Goal: Information Seeking & Learning: Learn about a topic

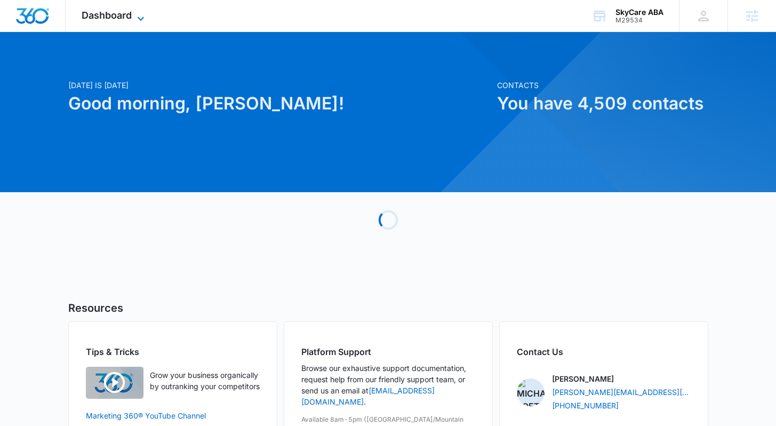
click at [142, 17] on icon at bounding box center [140, 18] width 13 height 13
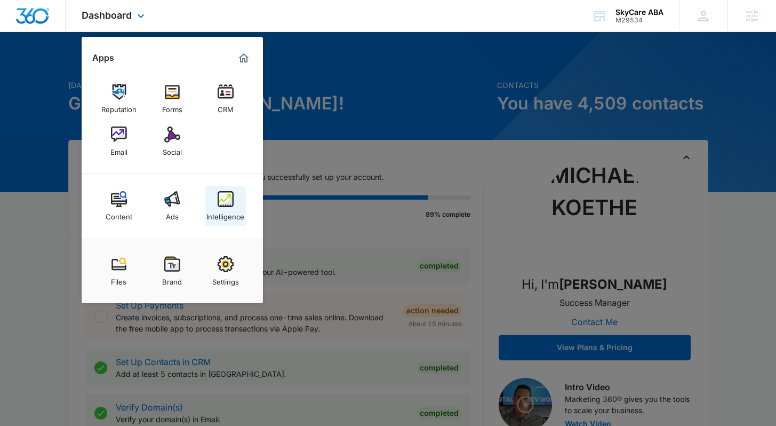
click at [226, 216] on div "Intelligence" at bounding box center [225, 214] width 38 height 14
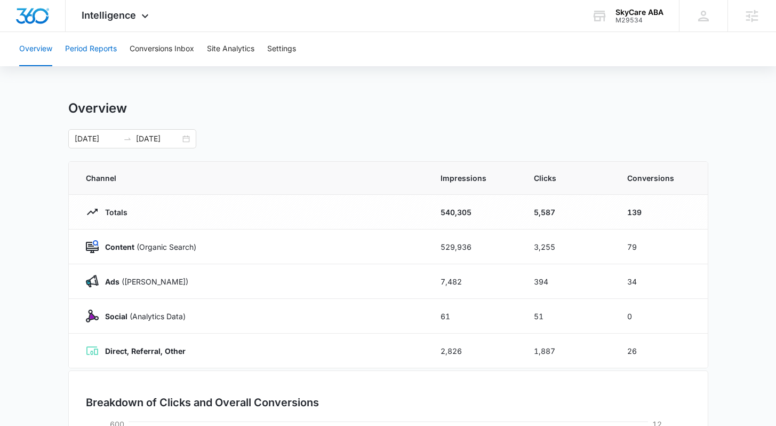
click at [106, 54] on button "Period Reports" at bounding box center [91, 49] width 52 height 34
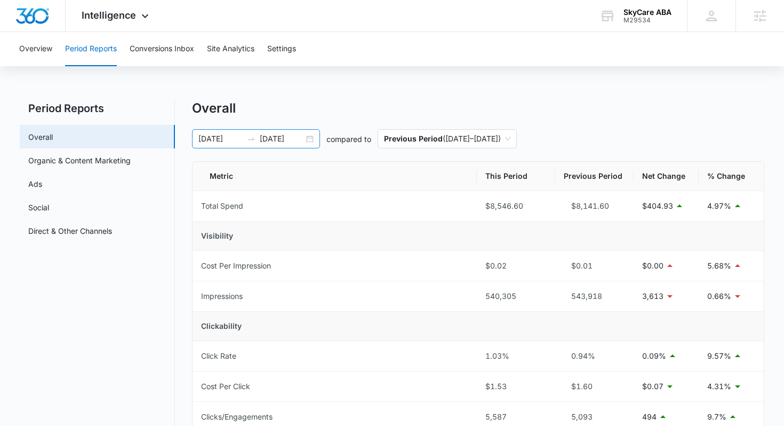
click at [218, 137] on input "08/10/2025" at bounding box center [220, 139] width 44 height 12
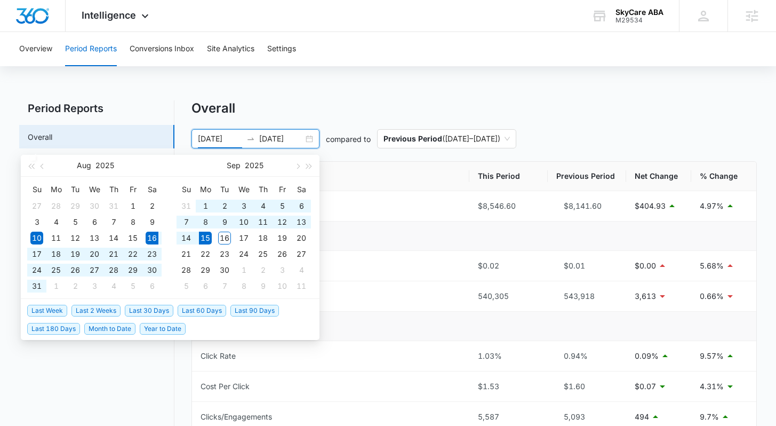
click at [163, 311] on span "Last 30 Days" at bounding box center [149, 311] width 49 height 12
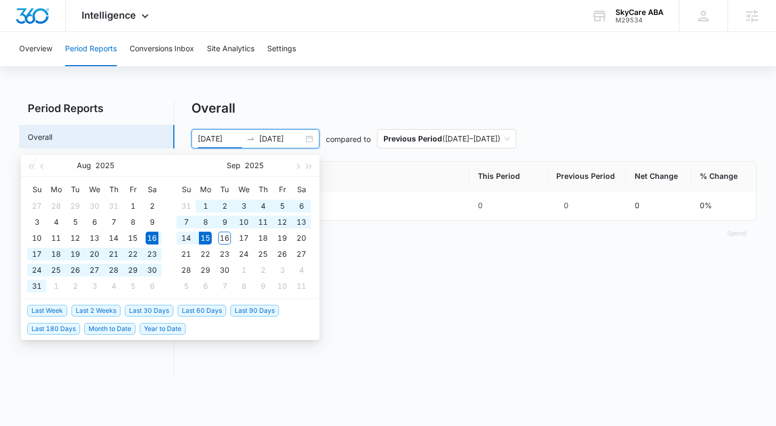
type input "08/16/2025"
type input "09/15/2025"
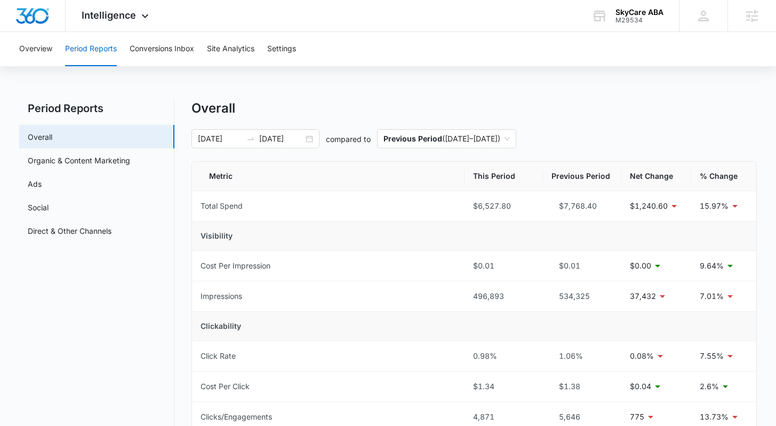
click at [282, 113] on div "Overall" at bounding box center [474, 108] width 565 height 16
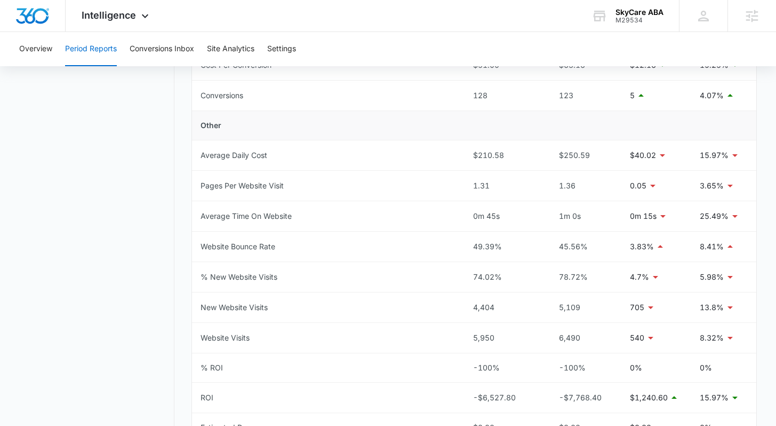
scroll to position [442, 0]
click at [163, 59] on button "Conversions Inbox" at bounding box center [162, 49] width 65 height 34
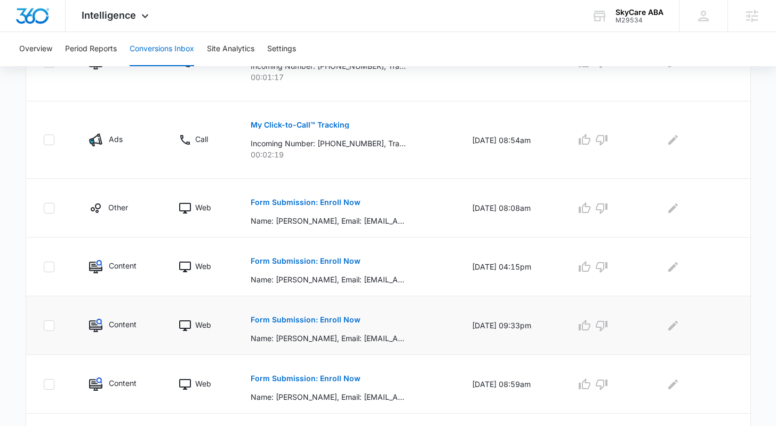
scroll to position [433, 0]
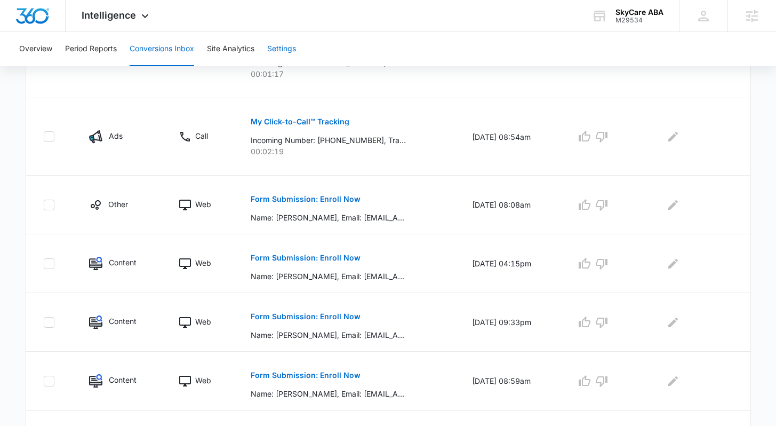
click at [283, 52] on button "Settings" at bounding box center [281, 49] width 29 height 34
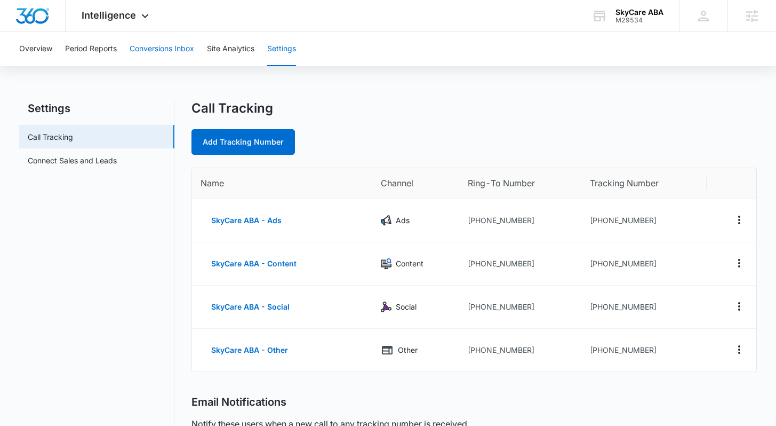
click at [180, 51] on button "Conversions Inbox" at bounding box center [162, 49] width 65 height 34
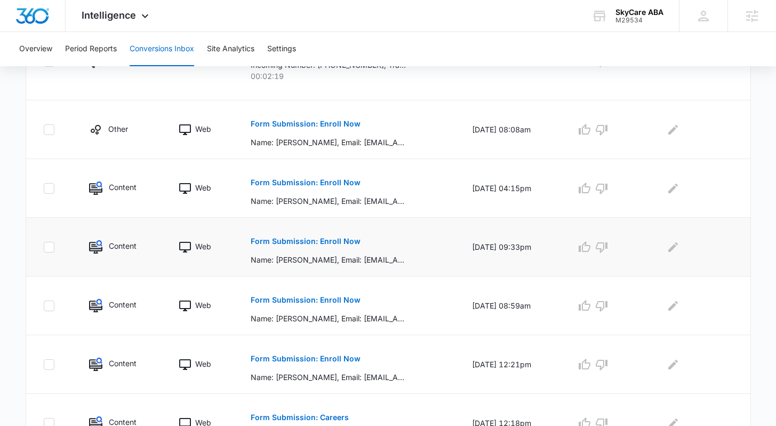
scroll to position [568, 0]
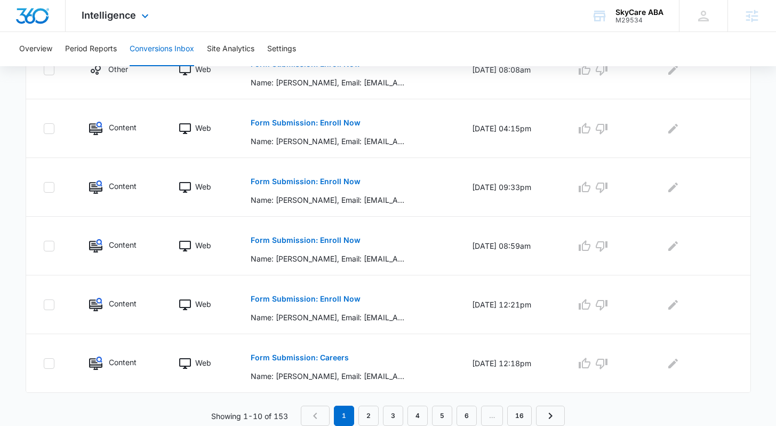
click at [119, 29] on div "Intelligence Apps Reputation Forms CRM Email Social Content Ads Intelligence Fi…" at bounding box center [117, 15] width 102 height 31
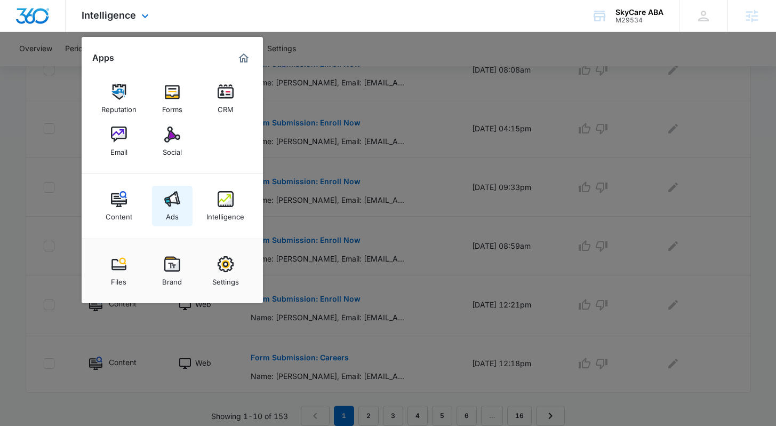
click at [168, 209] on div "Ads" at bounding box center [172, 214] width 13 height 14
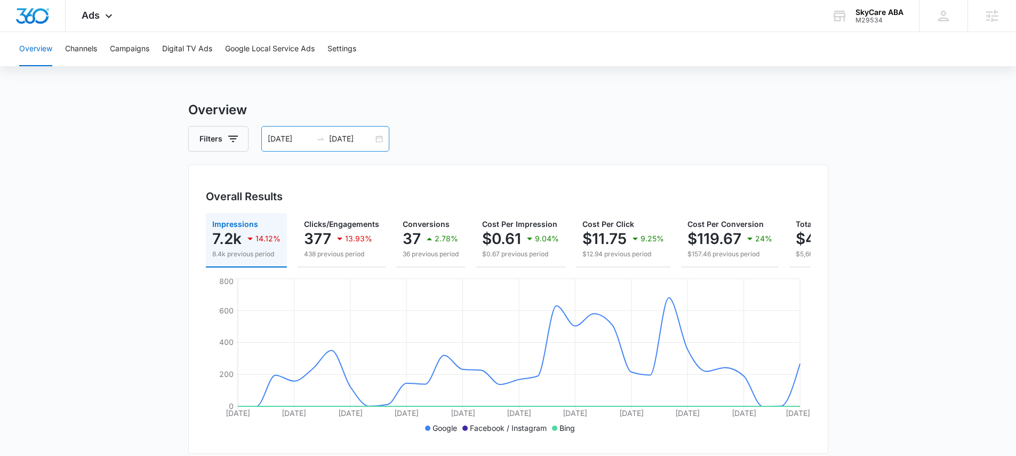
click at [284, 145] on div "08/16/2025 09/15/2025" at bounding box center [325, 139] width 128 height 26
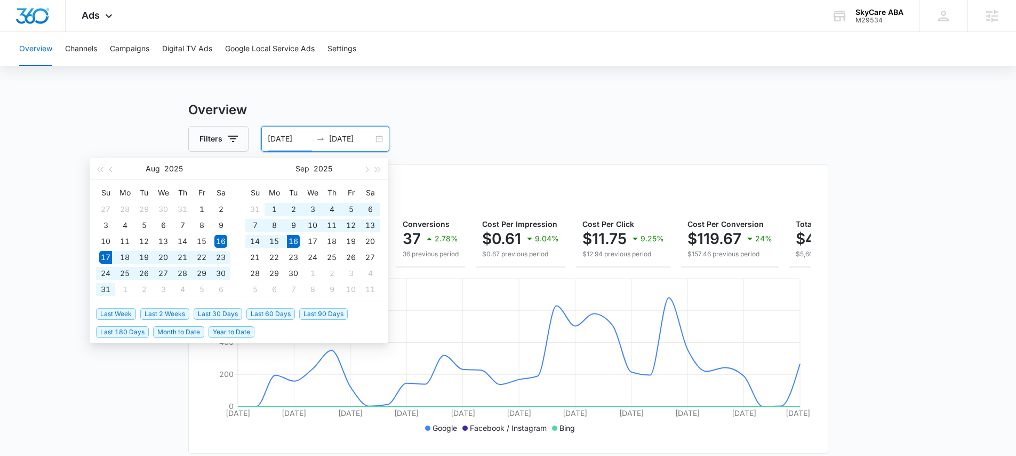
click at [209, 315] on span "Last 30 Days" at bounding box center [218, 314] width 49 height 12
type input "[DATE]"
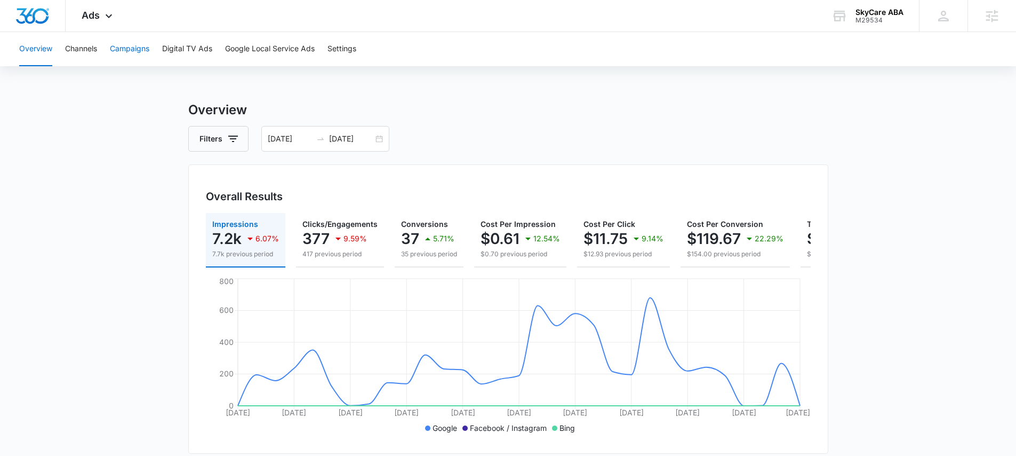
click at [141, 53] on button "Campaigns" at bounding box center [129, 49] width 39 height 34
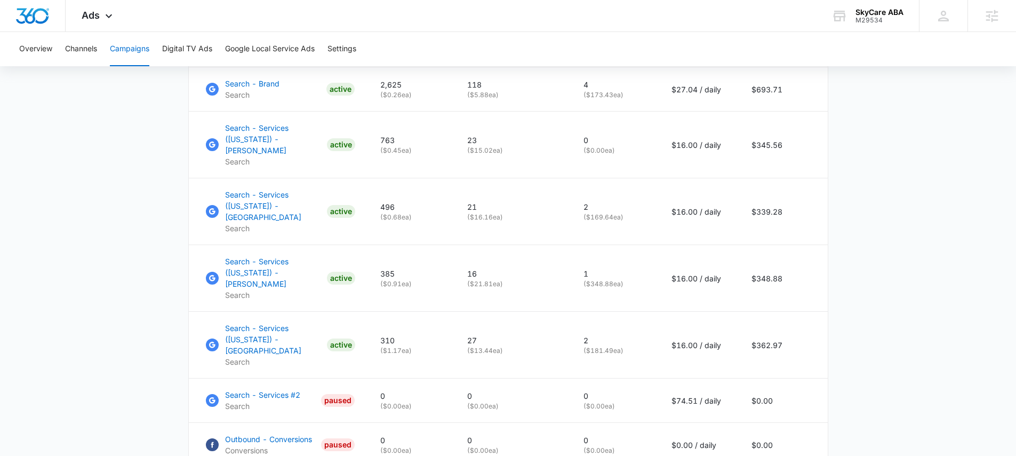
scroll to position [615, 0]
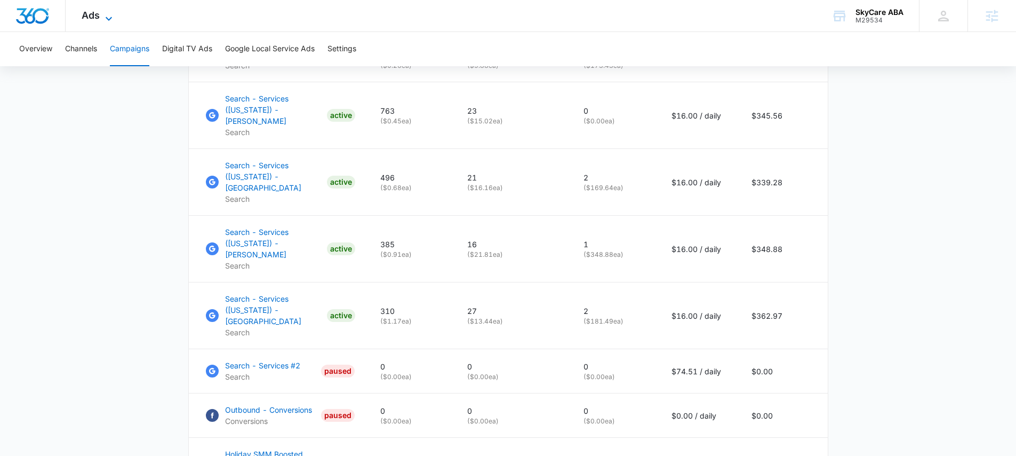
click at [102, 18] on icon at bounding box center [108, 18] width 13 height 13
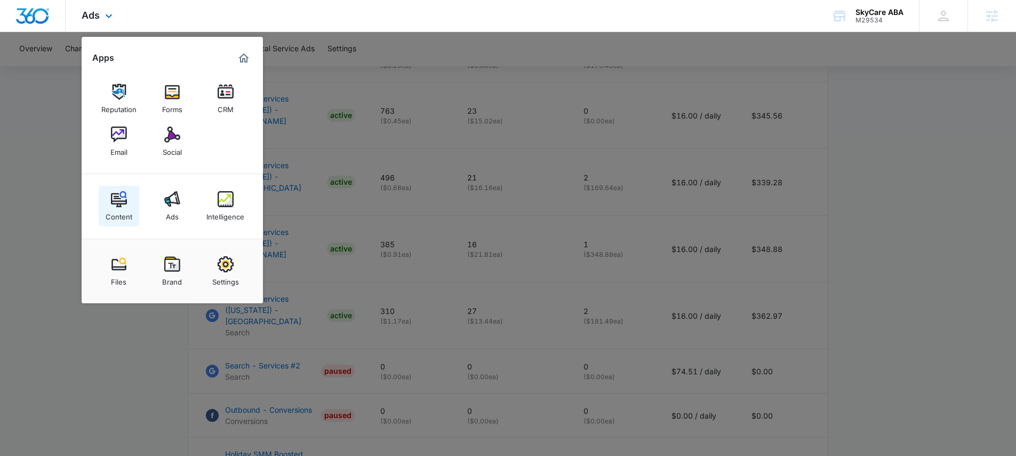
click at [123, 214] on div "Content" at bounding box center [119, 214] width 27 height 14
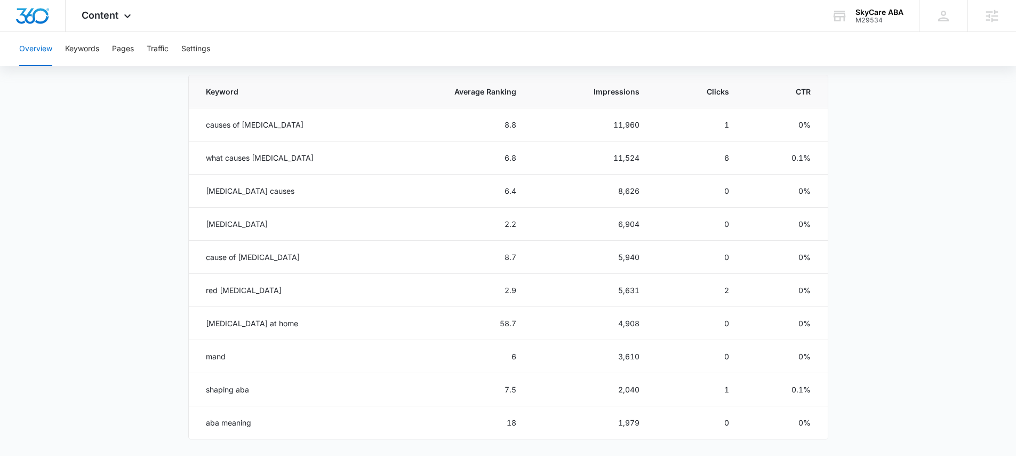
scroll to position [518, 0]
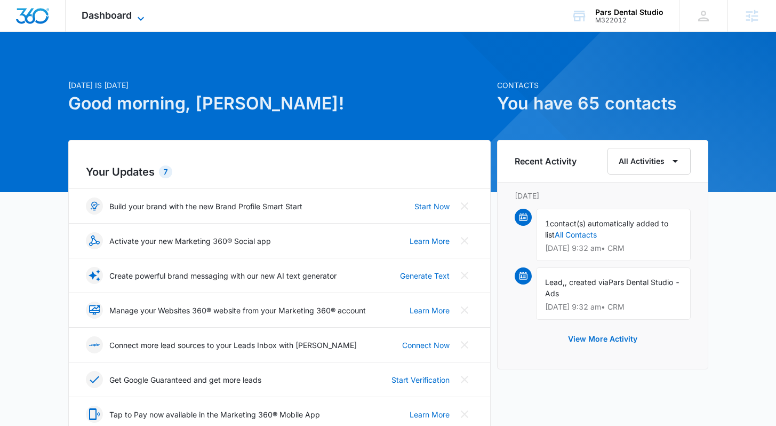
click at [140, 20] on icon at bounding box center [140, 18] width 13 height 13
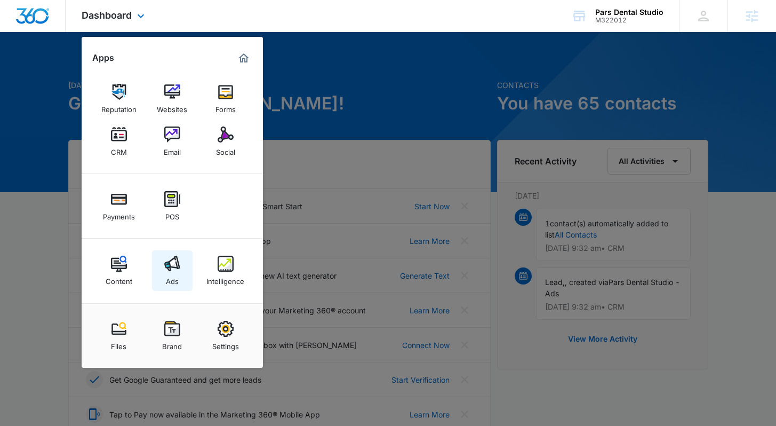
click at [169, 279] on div "Ads" at bounding box center [172, 279] width 13 height 14
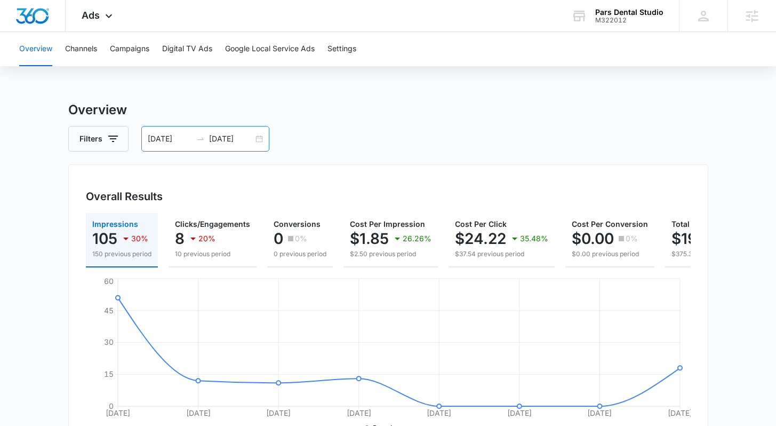
click at [224, 131] on div "08/25/2025 09/01/2025" at bounding box center [205, 139] width 128 height 26
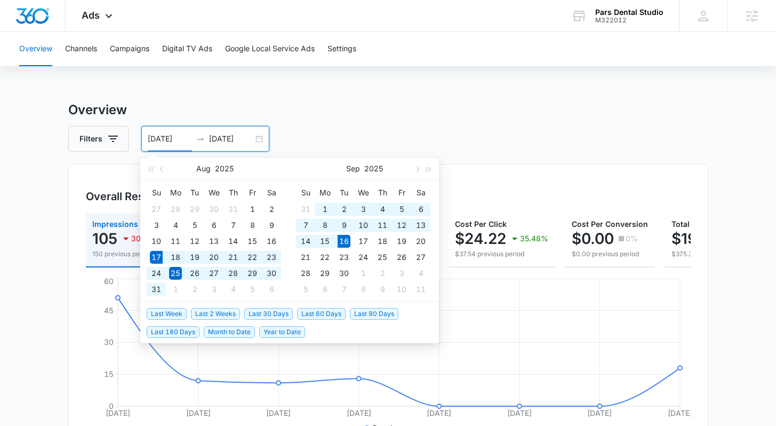
click at [260, 313] on span "Last 30 Days" at bounding box center [268, 314] width 49 height 12
type input "[DATE]"
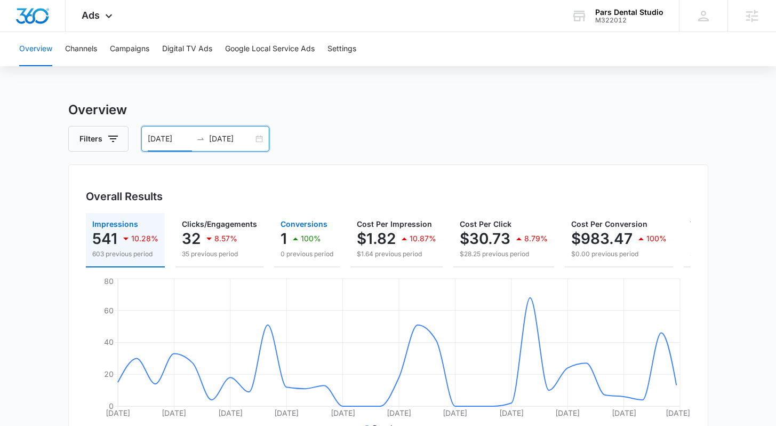
click at [284, 232] on p "1" at bounding box center [284, 238] width 6 height 17
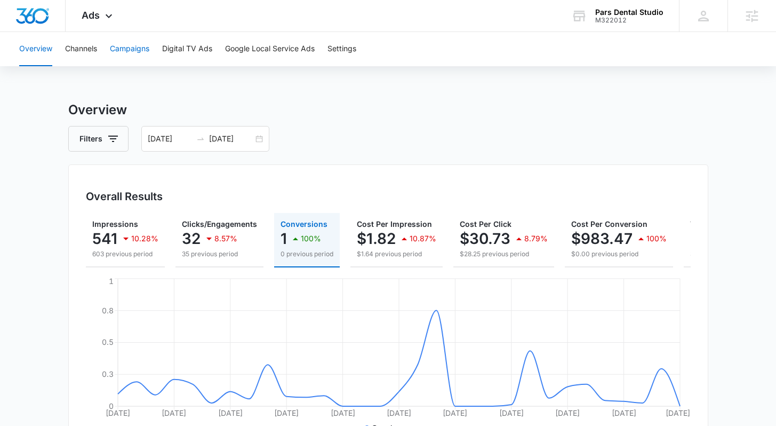
click at [121, 57] on button "Campaigns" at bounding box center [129, 49] width 39 height 34
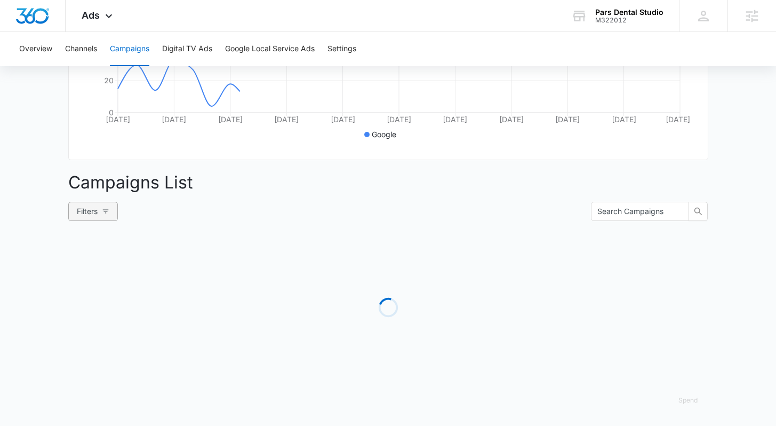
scroll to position [299, 0]
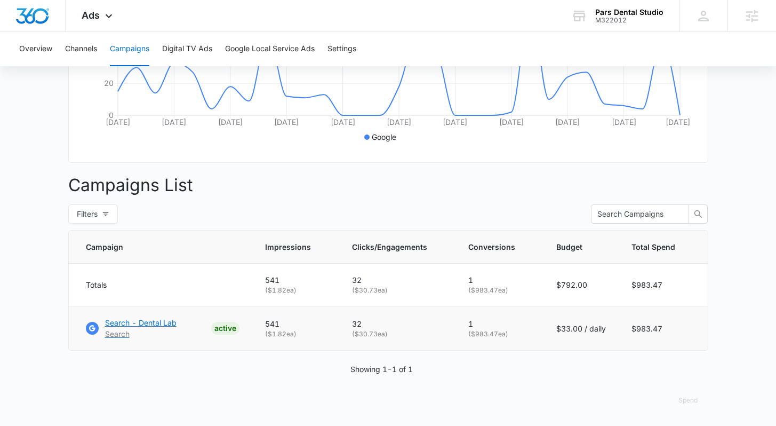
click at [140, 322] on p "Search - Dental Lab" at bounding box center [140, 322] width 71 height 11
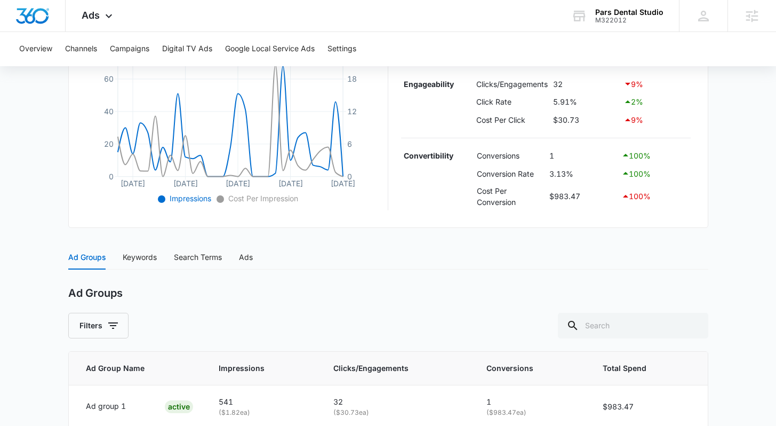
scroll to position [278, 0]
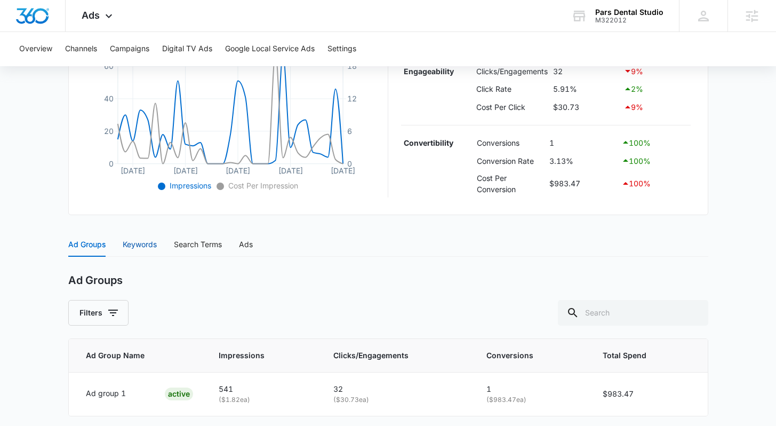
click at [144, 245] on div "Keywords" at bounding box center [140, 244] width 34 height 12
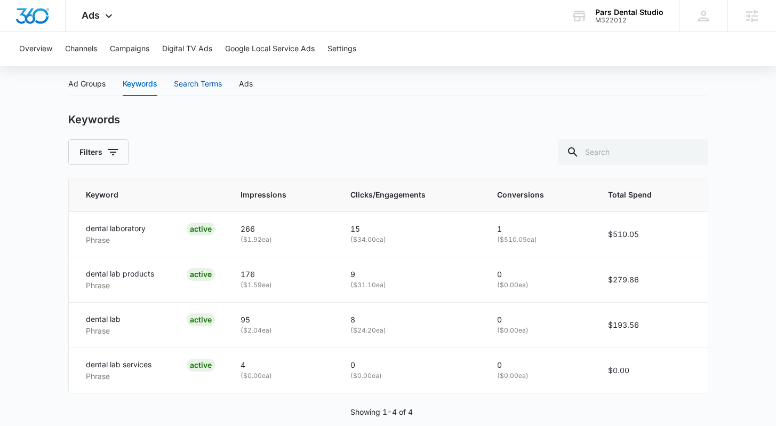
click at [201, 85] on div "Search Terms" at bounding box center [198, 84] width 48 height 12
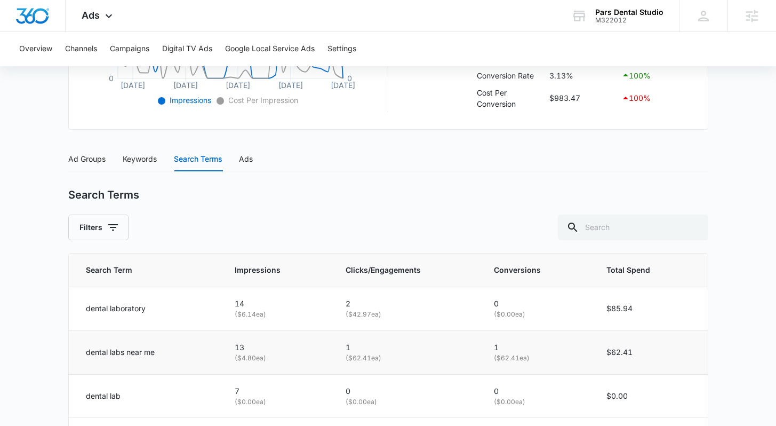
scroll to position [439, 0]
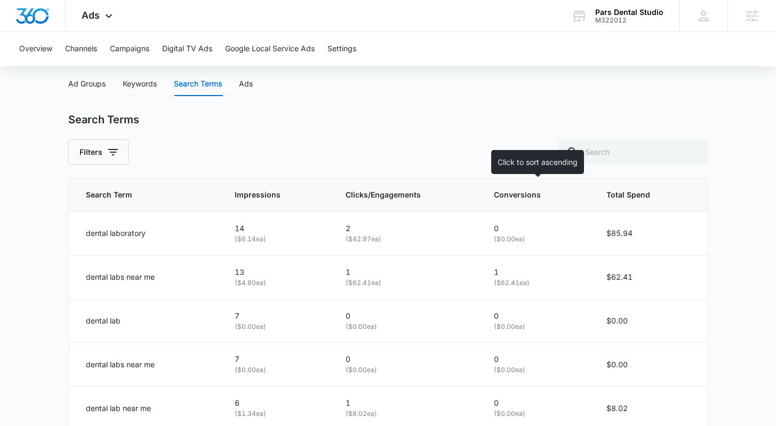
click at [497, 192] on span "Conversions" at bounding box center [529, 195] width 71 height 12
click at [503, 195] on span "Conversions" at bounding box center [529, 195] width 71 height 12
click at [95, 16] on span "Ads" at bounding box center [91, 15] width 18 height 11
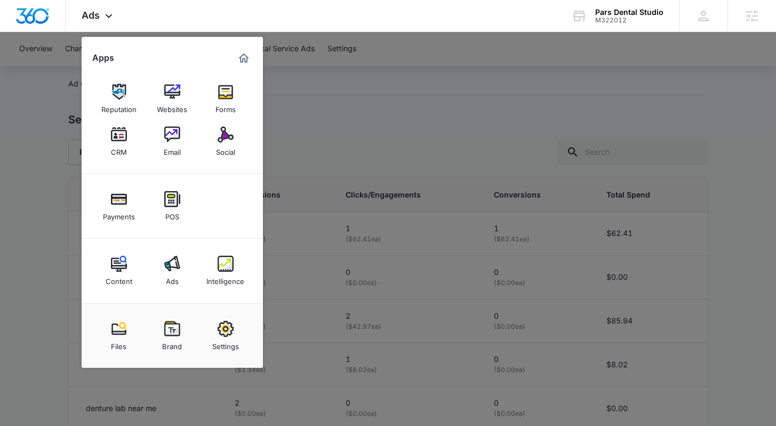
click at [336, 82] on div at bounding box center [388, 213] width 776 height 426
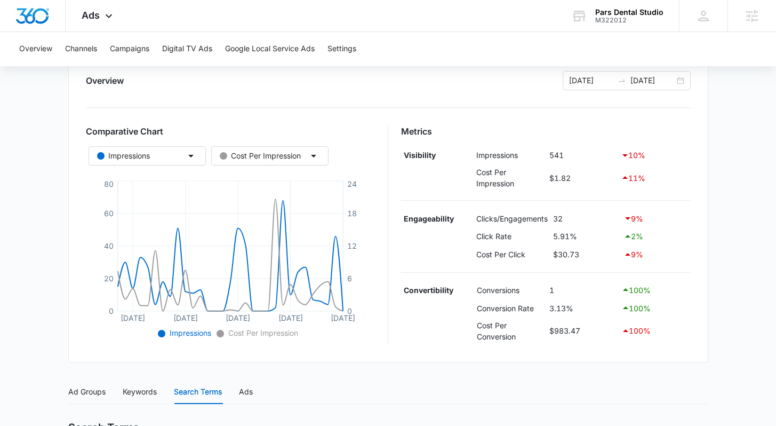
scroll to position [67, 0]
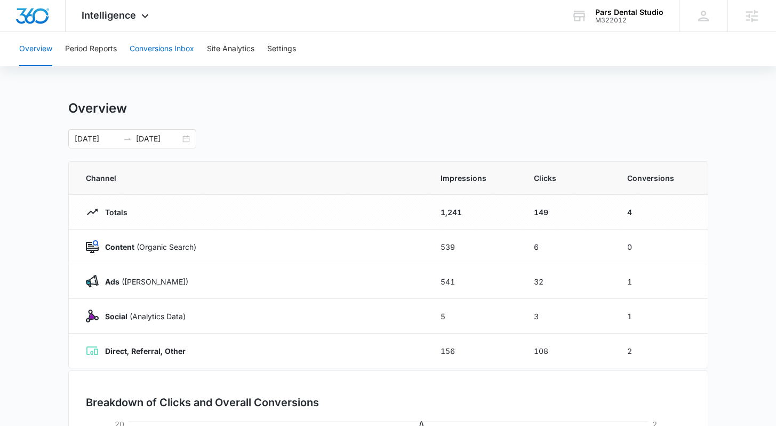
click at [151, 42] on button "Conversions Inbox" at bounding box center [162, 49] width 65 height 34
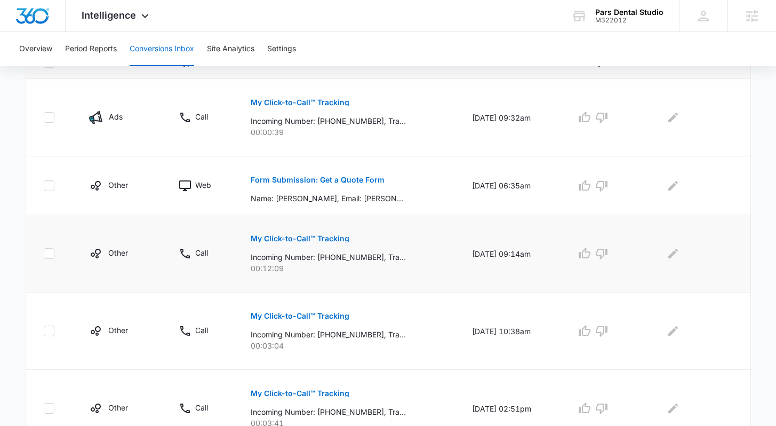
scroll to position [215, 0]
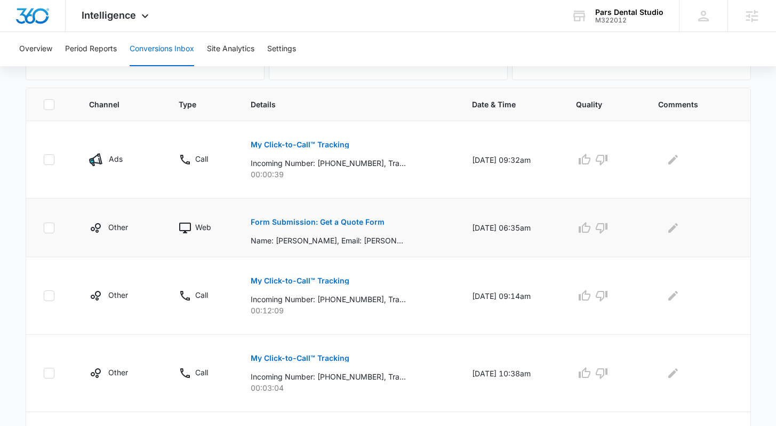
click at [314, 221] on p "Form Submission: Get a Quote Form" at bounding box center [318, 221] width 134 height 7
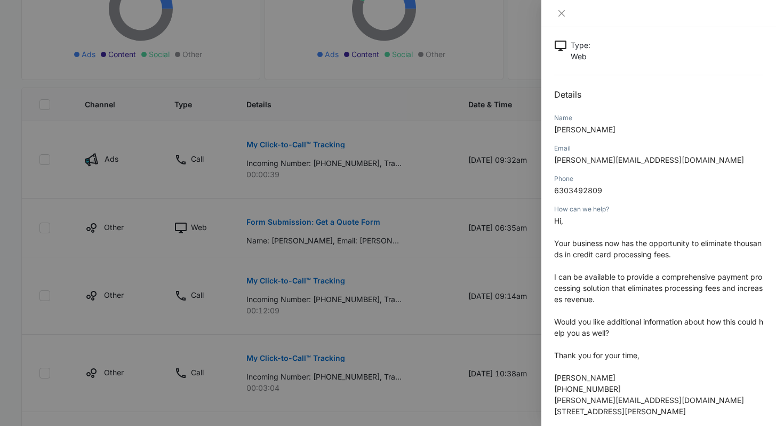
scroll to position [63, 0]
click at [483, 302] on div at bounding box center [388, 213] width 776 height 426
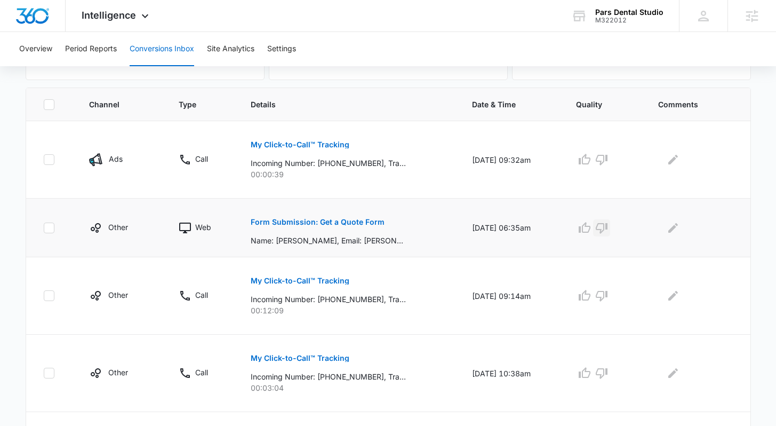
click at [602, 230] on icon "button" at bounding box center [601, 227] width 13 height 13
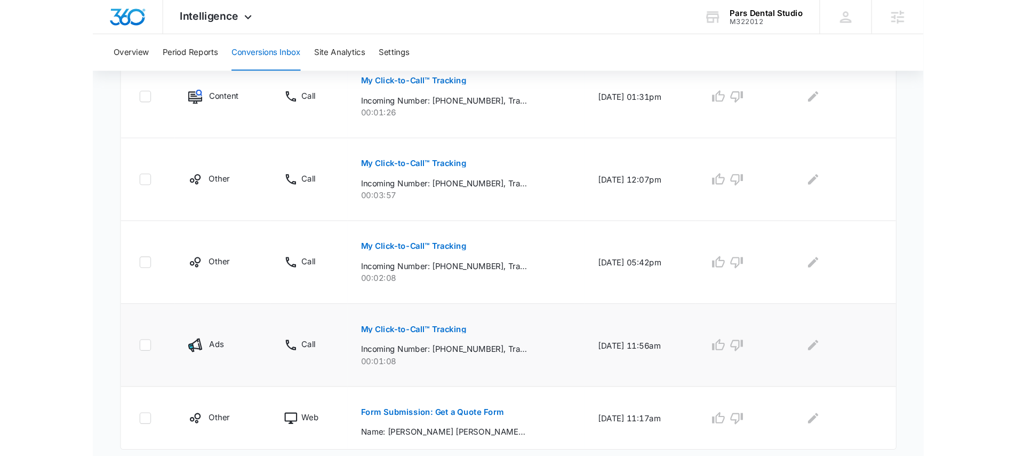
scroll to position [680, 0]
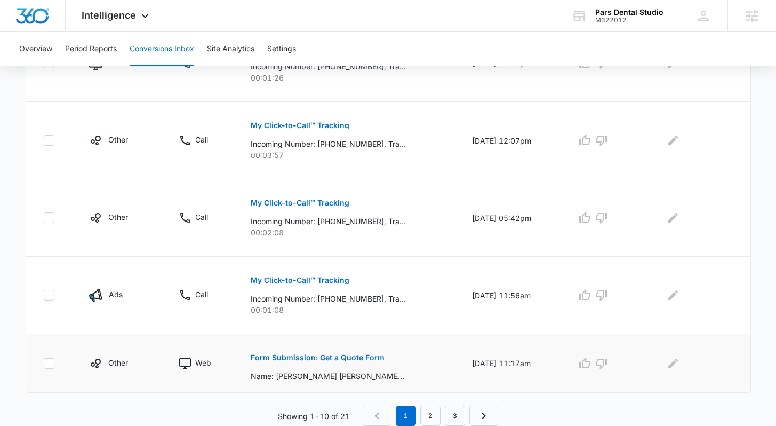
click at [321, 362] on button "Form Submission: Get a Quote Form" at bounding box center [318, 358] width 134 height 26
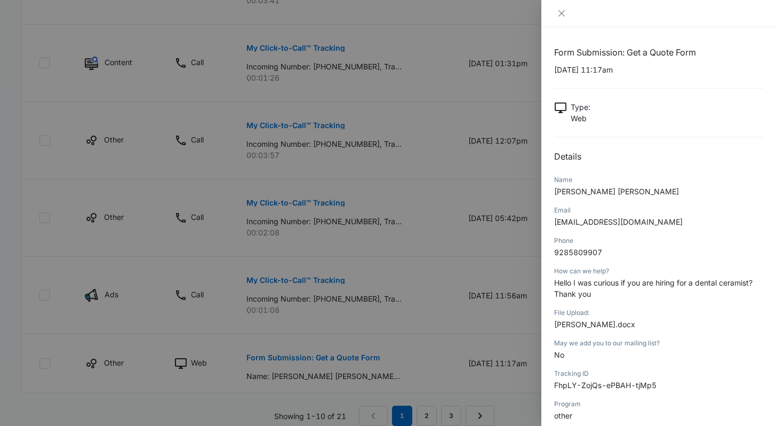
click at [586, 293] on p "Hello I was curious if you are hiring for a dental ceramist? Thank you" at bounding box center [658, 288] width 209 height 22
click at [555, 284] on p "Hello I was curious if you are hiring for a dental ceramist? Thank you" at bounding box center [658, 288] width 209 height 22
copy span "Hello I was curious if you are hiring for a dental ceramist?"
click at [482, 312] on div at bounding box center [388, 213] width 776 height 426
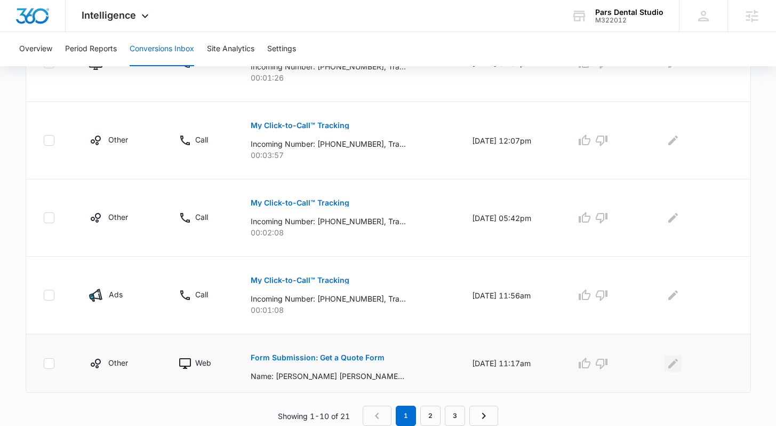
click at [675, 368] on icon "Edit Comments" at bounding box center [673, 363] width 13 height 13
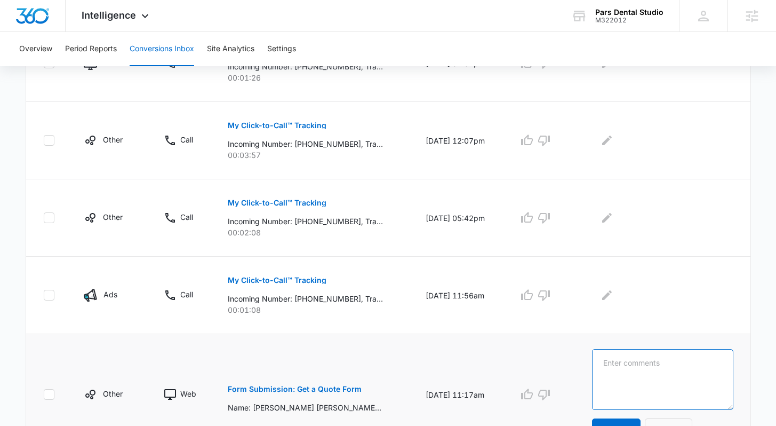
click at [674, 367] on textarea at bounding box center [662, 379] width 141 height 61
paste textarea "Hello I was curious if you are hiring for a dental ceramist?"
type textarea "Hello I was curious if you are hiring for a dental ceramist?"
click at [550, 396] on icon "button" at bounding box center [544, 394] width 12 height 11
click at [624, 421] on button "Update" at bounding box center [616, 431] width 49 height 26
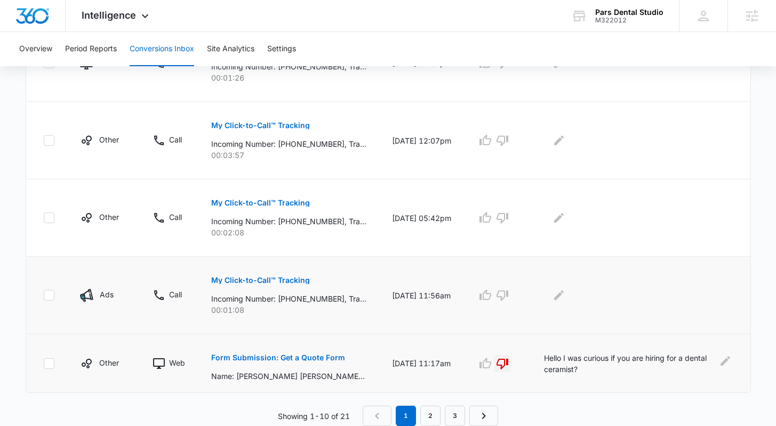
click at [261, 282] on p "My Click-to-Call™ Tracking" at bounding box center [260, 279] width 99 height 7
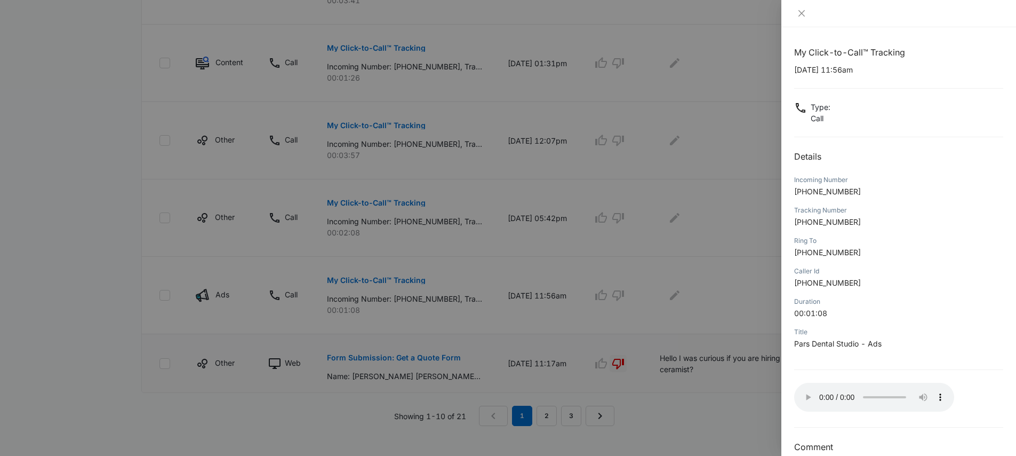
click at [387, 306] on div at bounding box center [508, 228] width 1016 height 456
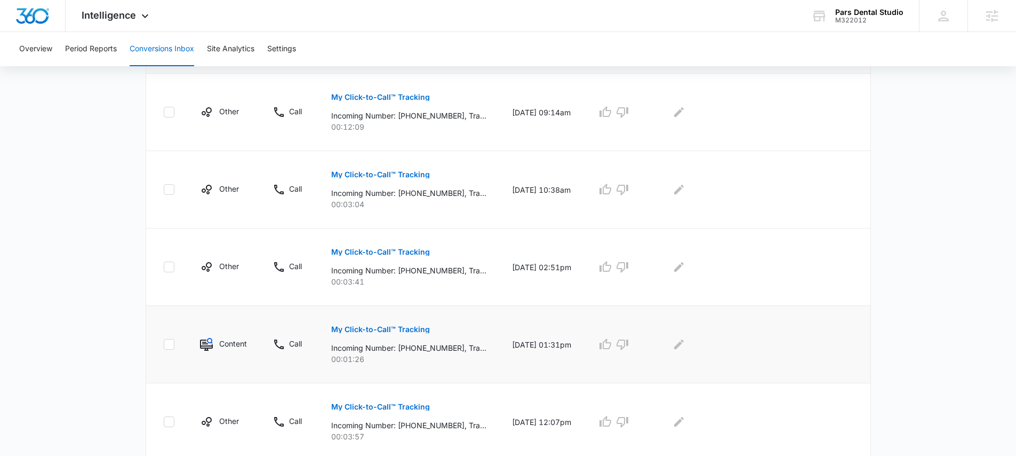
scroll to position [395, 0]
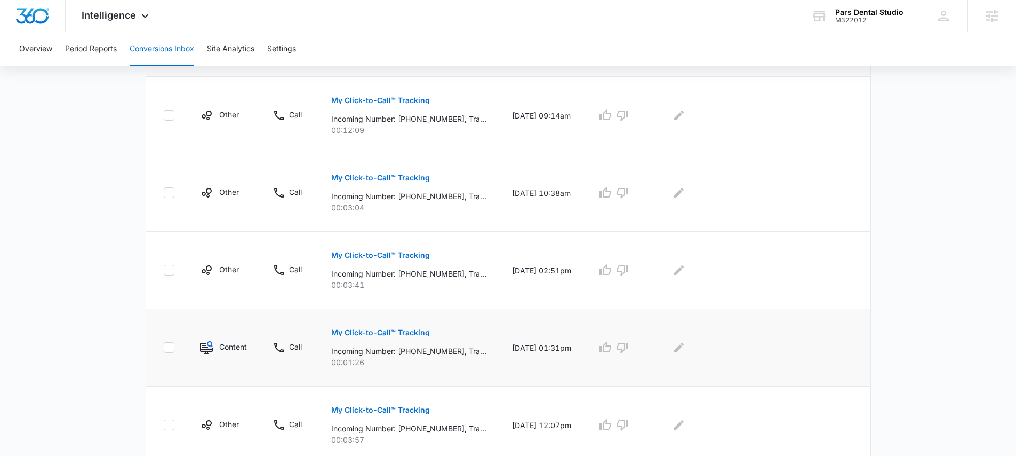
click at [402, 330] on p "My Click-to-Call™ Tracking" at bounding box center [380, 332] width 99 height 7
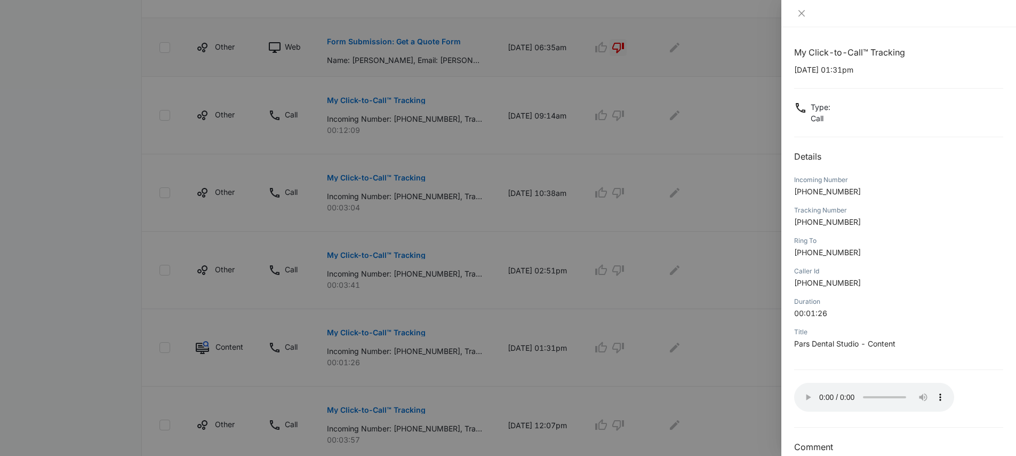
click at [444, 330] on div at bounding box center [508, 228] width 1016 height 456
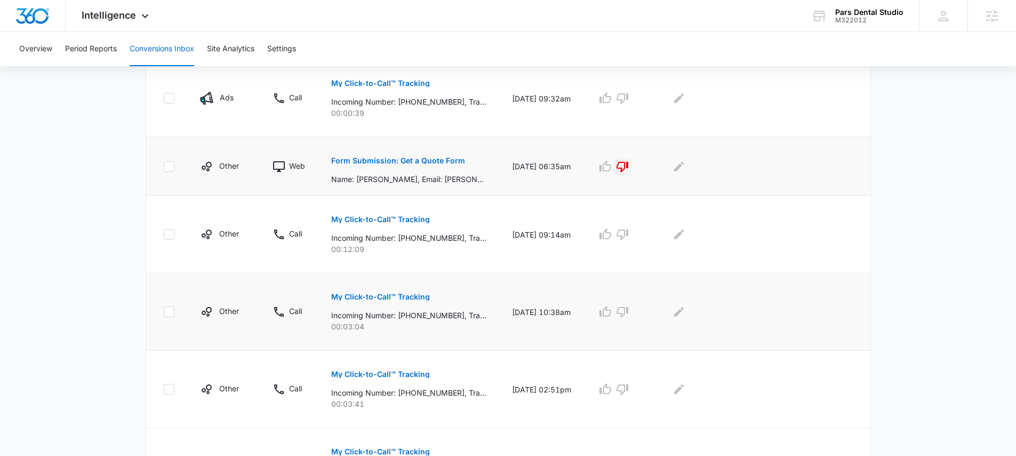
scroll to position [231, 0]
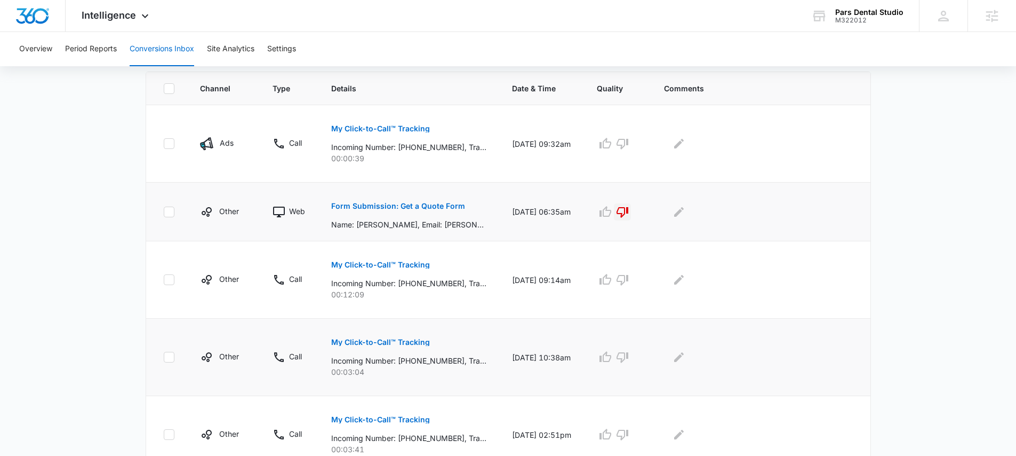
click at [385, 338] on p "My Click-to-Call™ Tracking" at bounding box center [380, 341] width 99 height 7
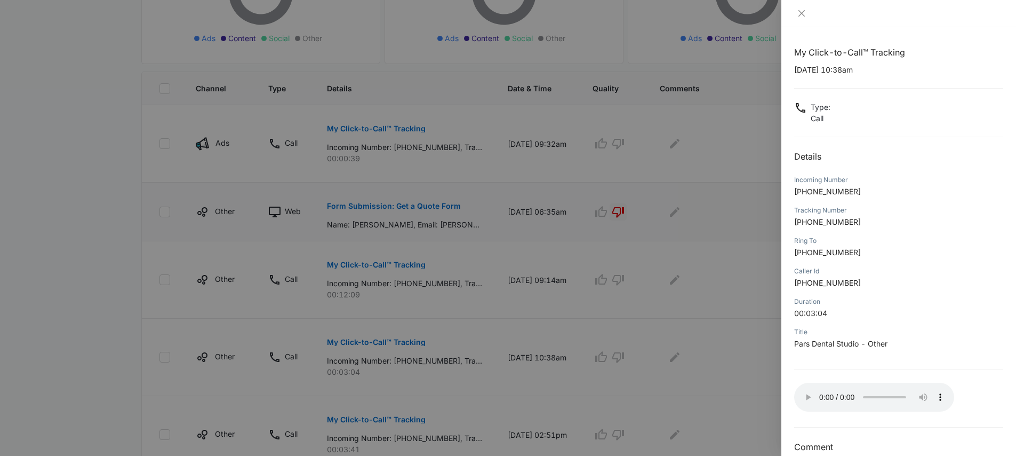
click at [514, 315] on div at bounding box center [508, 228] width 1016 height 456
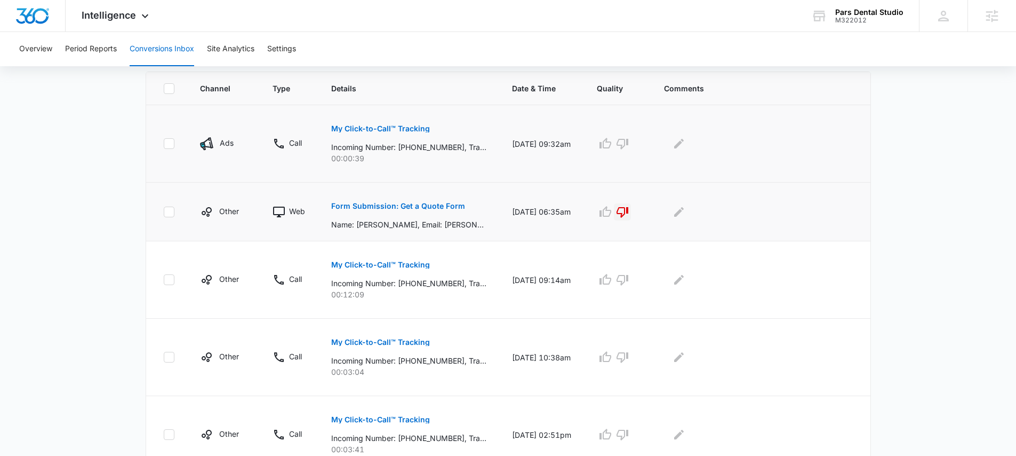
click at [377, 125] on p "My Click-to-Call™ Tracking" at bounding box center [380, 128] width 99 height 7
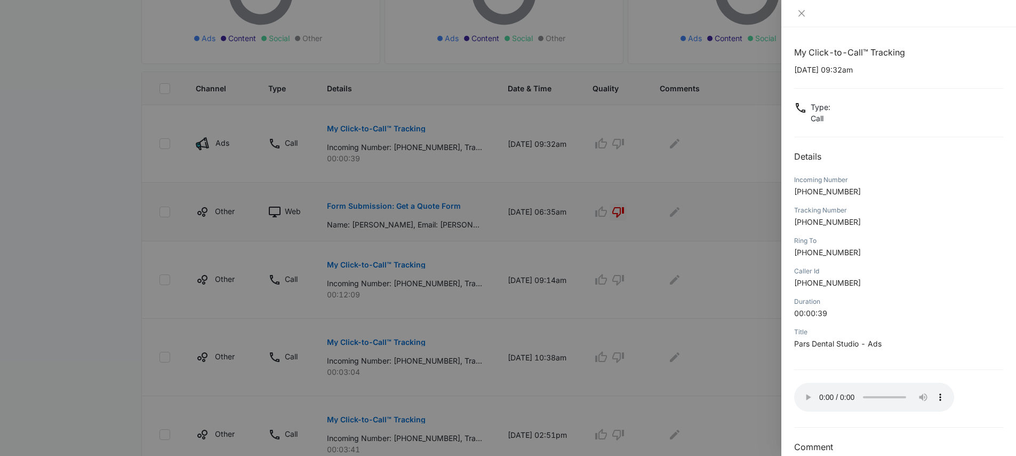
click at [566, 246] on div at bounding box center [508, 228] width 1016 height 456
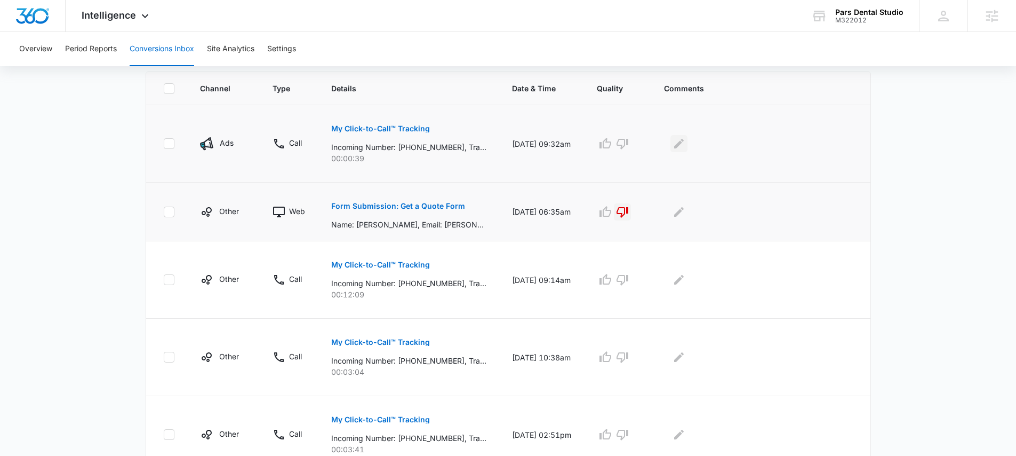
click at [686, 139] on icon "Edit Comments" at bounding box center [679, 143] width 13 height 13
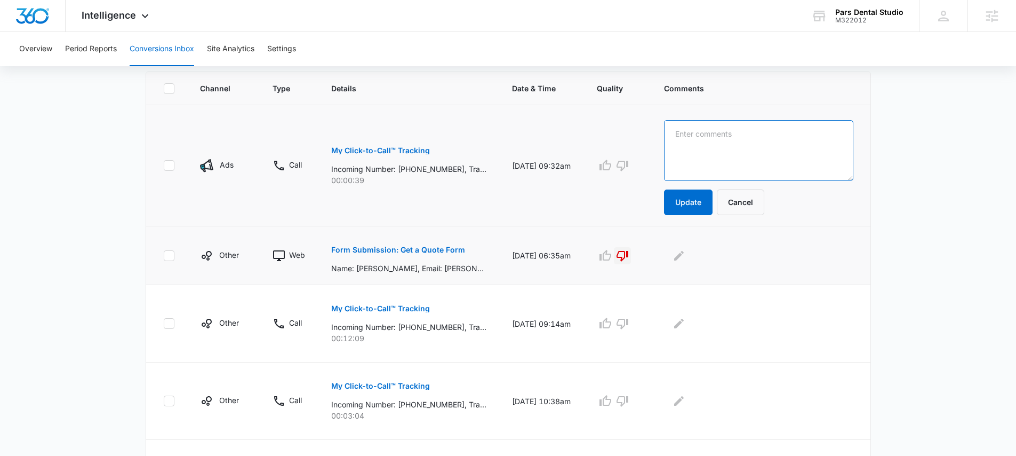
click at [692, 141] on textarea at bounding box center [758, 150] width 189 height 61
type textarea "No message left"
click at [713, 203] on button "Update" at bounding box center [688, 202] width 49 height 26
click at [694, 208] on button "Update" at bounding box center [688, 202] width 49 height 26
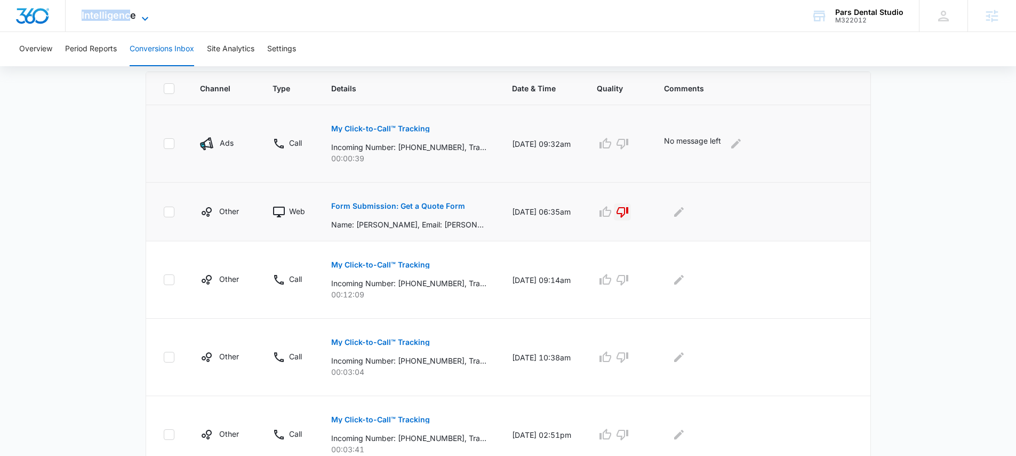
click at [128, 10] on span "Intelligence" at bounding box center [109, 15] width 54 height 11
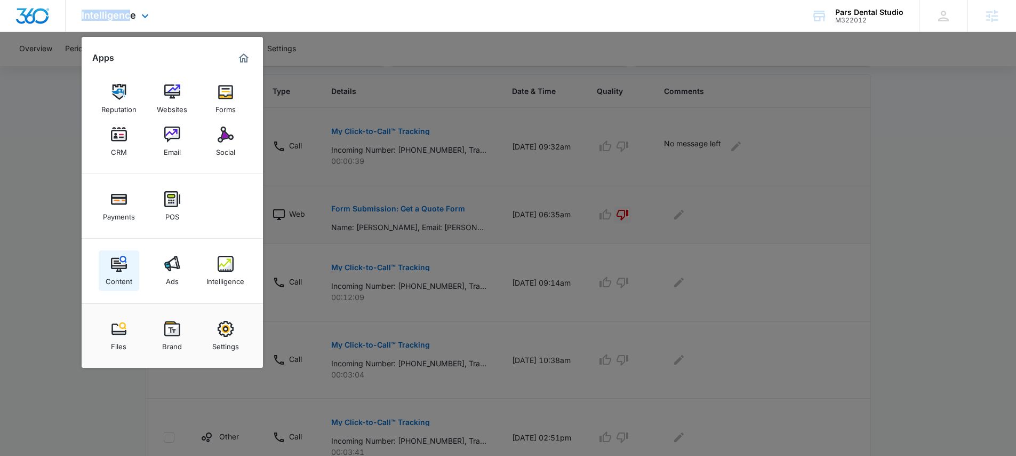
click at [120, 265] on img at bounding box center [119, 264] width 16 height 16
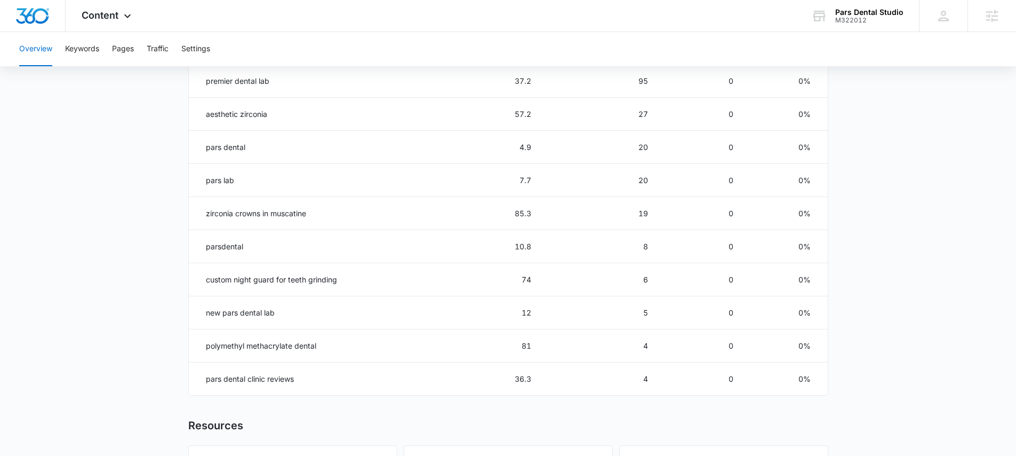
scroll to position [530, 0]
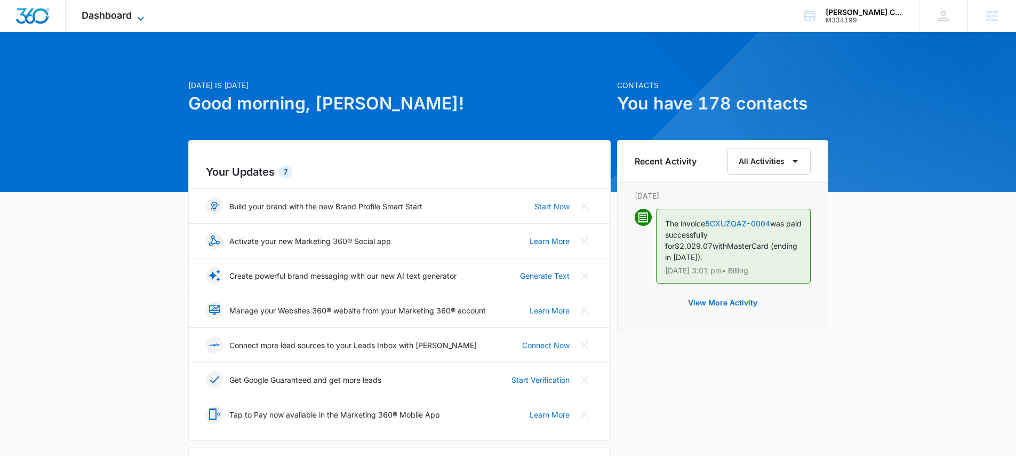
click at [132, 16] on span "Dashboard" at bounding box center [107, 15] width 50 height 11
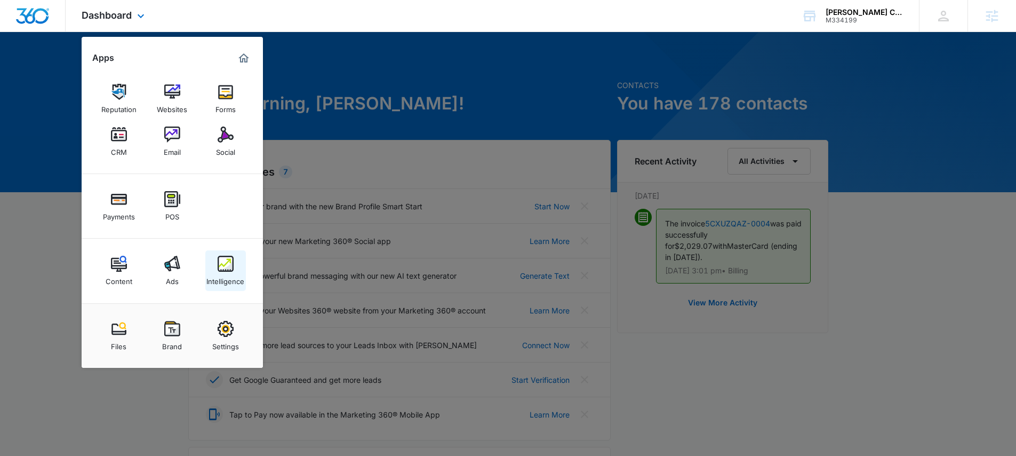
click at [229, 276] on div "Intelligence" at bounding box center [225, 279] width 38 height 14
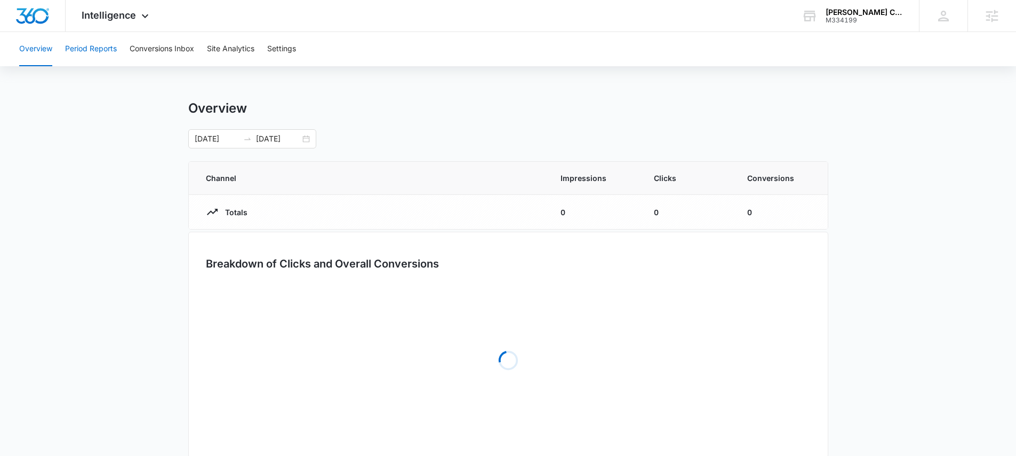
click at [101, 57] on button "Period Reports" at bounding box center [91, 49] width 52 height 34
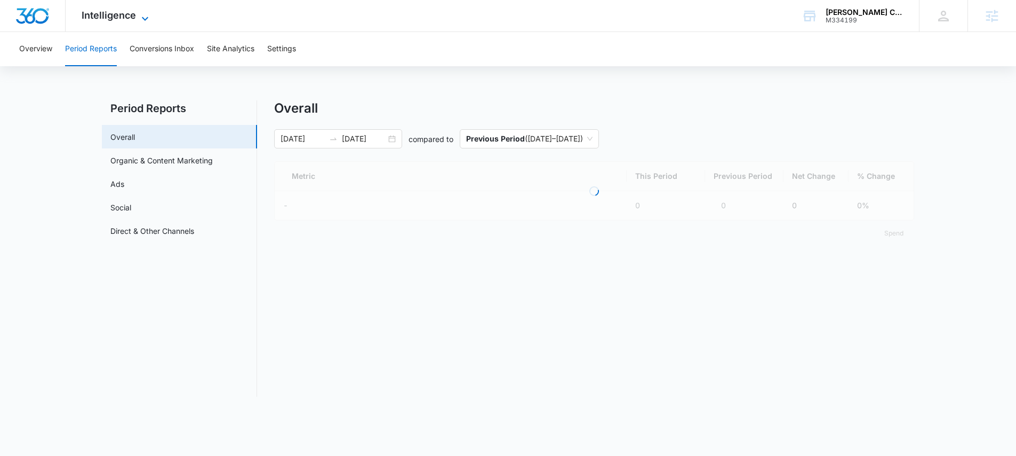
click at [135, 19] on span "Intelligence" at bounding box center [109, 15] width 54 height 11
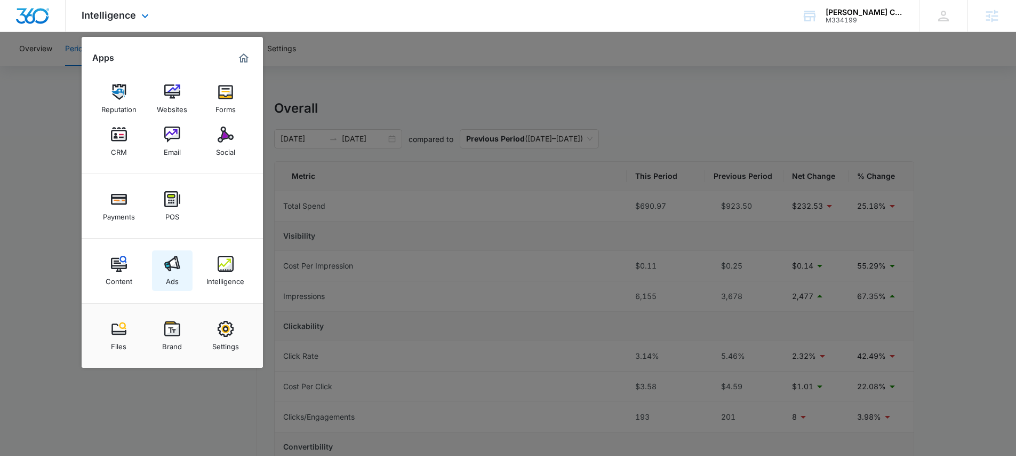
drag, startPoint x: 168, startPoint y: 293, endPoint x: 170, endPoint y: 286, distance: 7.4
click at [43, 274] on div at bounding box center [508, 228] width 1016 height 456
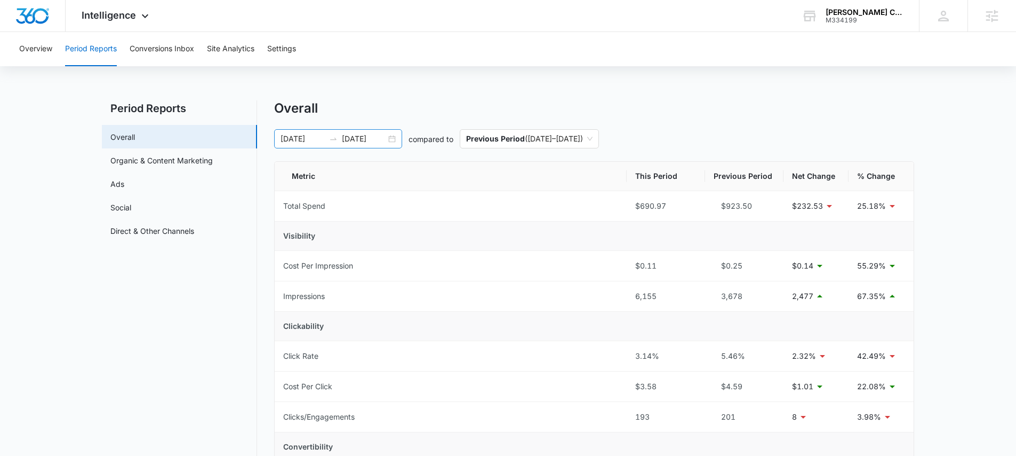
click at [339, 141] on div at bounding box center [333, 138] width 17 height 9
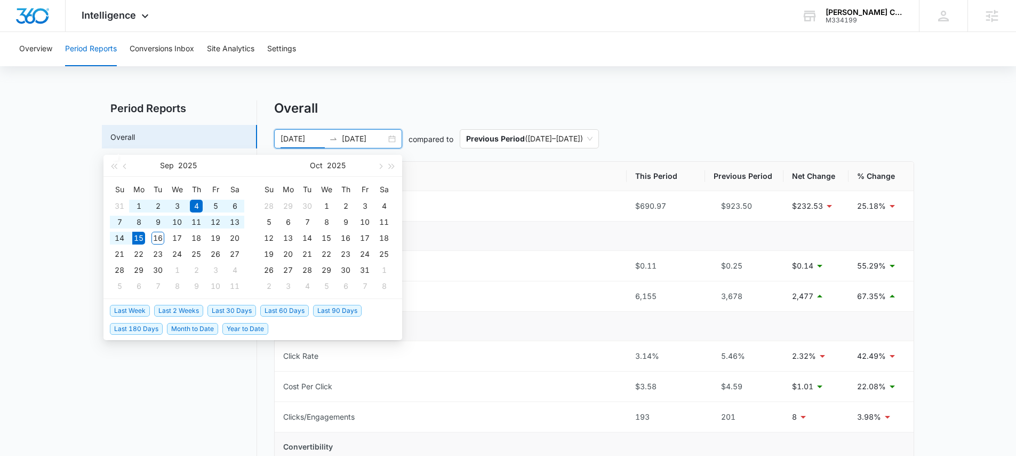
click at [236, 312] on span "Last 30 Days" at bounding box center [232, 311] width 49 height 12
type input "[DATE]"
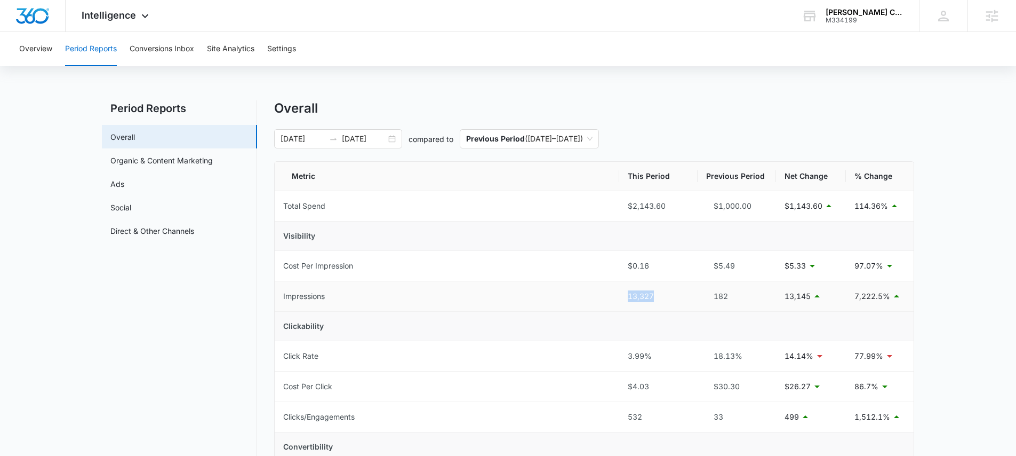
drag, startPoint x: 620, startPoint y: 297, endPoint x: 671, endPoint y: 292, distance: 50.9
click at [671, 292] on td "13,327" at bounding box center [658, 296] width 78 height 30
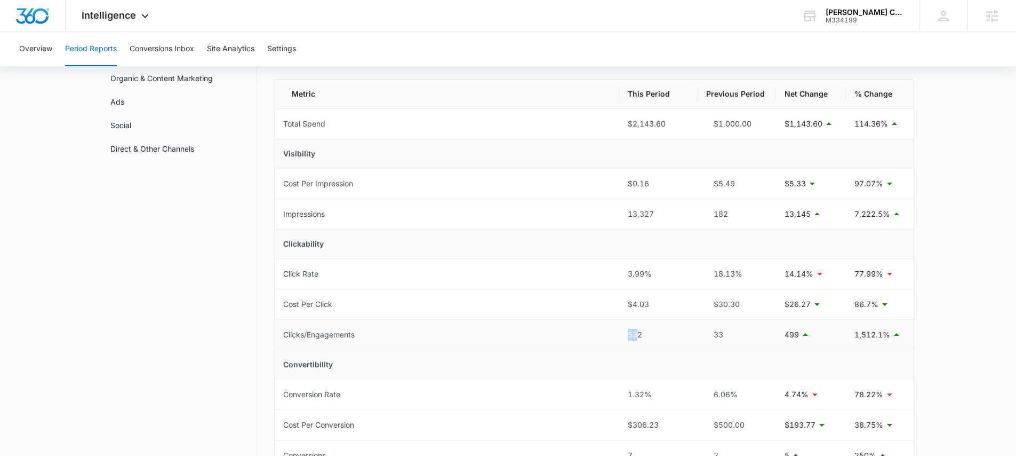
click at [639, 338] on tr "Clicks/Engagements 532 33 499 1,512.1%" at bounding box center [594, 335] width 639 height 30
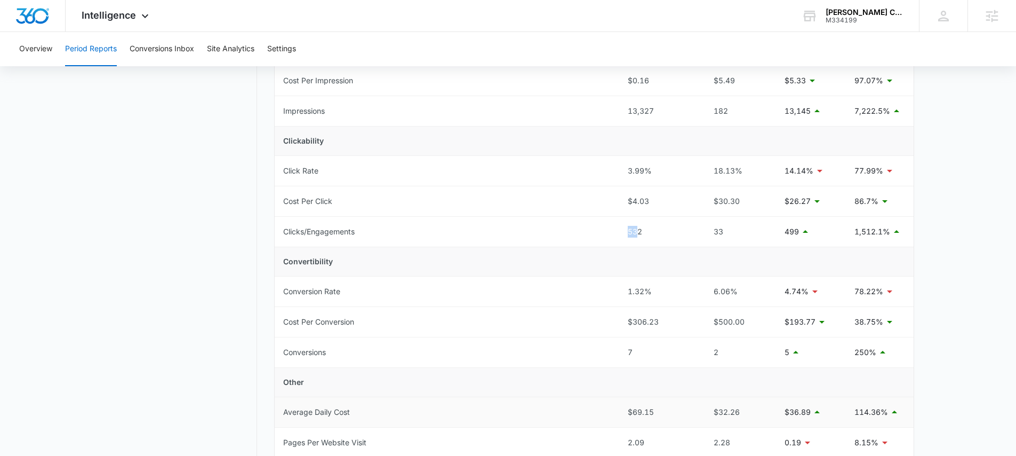
scroll to position [248, 0]
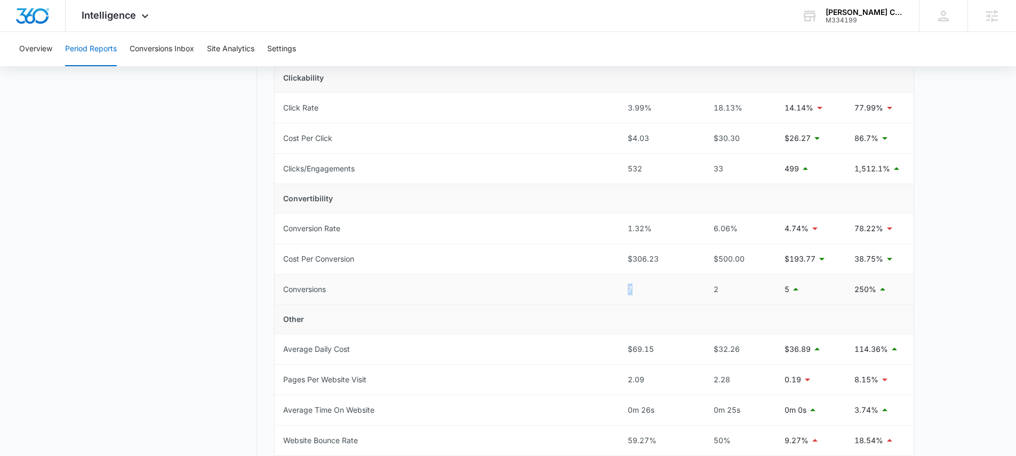
click at [649, 286] on tr "Conversions 7 2 5 250%" at bounding box center [594, 289] width 639 height 30
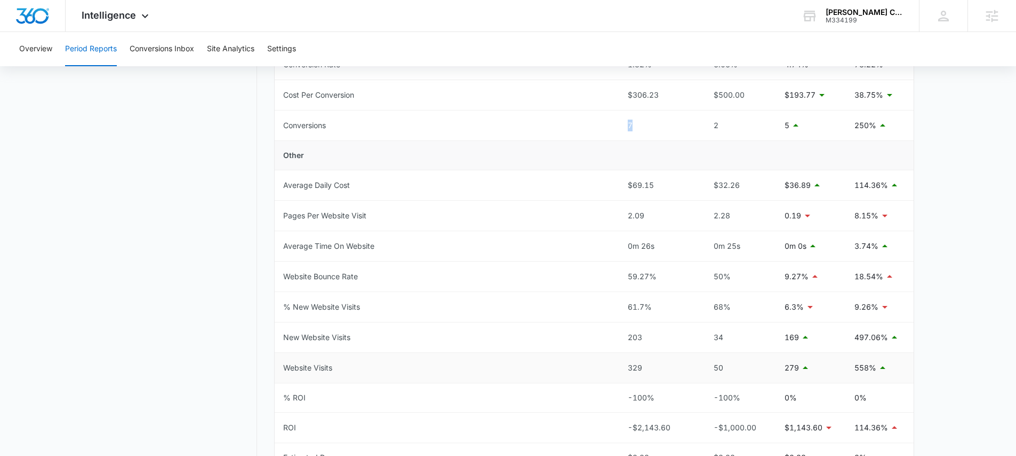
scroll to position [423, 0]
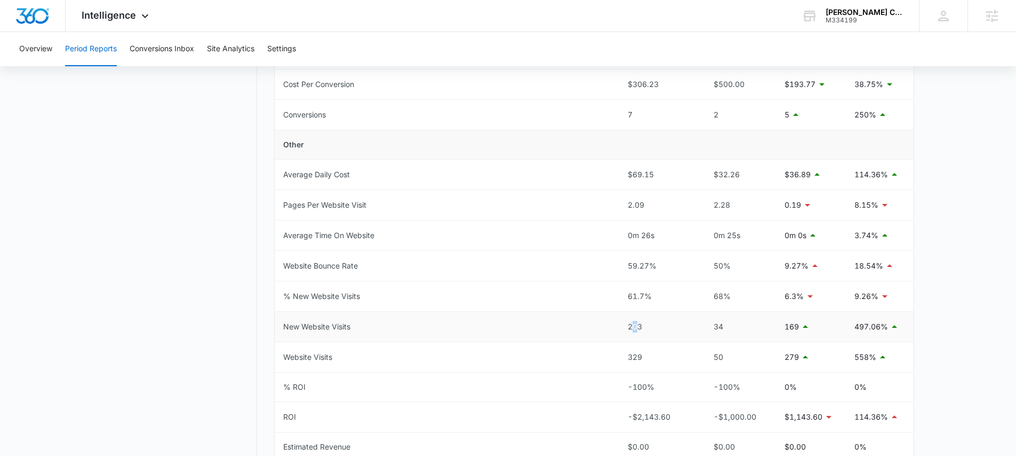
drag, startPoint x: 631, startPoint y: 326, endPoint x: 650, endPoint y: 328, distance: 18.7
click at [647, 326] on div "203" at bounding box center [658, 327] width 61 height 12
click at [125, 23] on div "Intelligence Apps Reputation Websites Forms CRM Email Social Payments POS Conte…" at bounding box center [117, 15] width 102 height 31
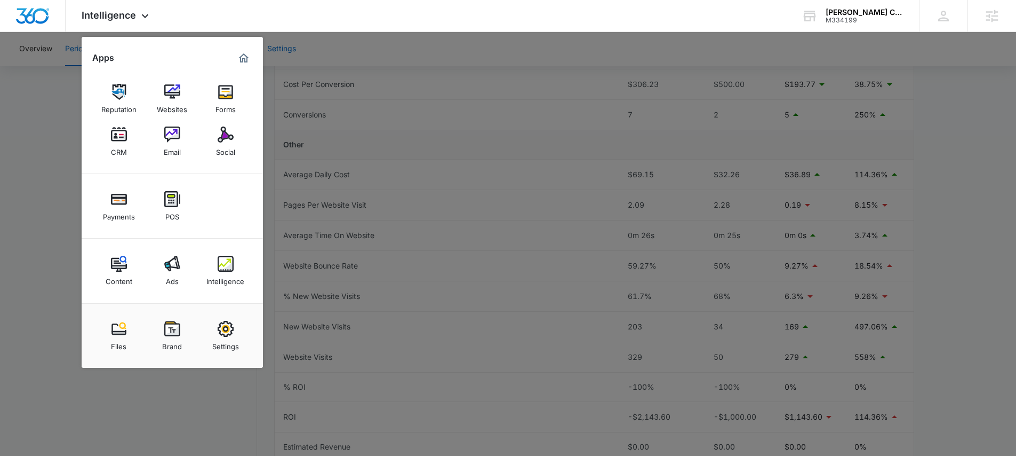
drag, startPoint x: 442, startPoint y: 76, endPoint x: 289, endPoint y: 54, distance: 154.1
click at [441, 76] on div at bounding box center [508, 228] width 1016 height 456
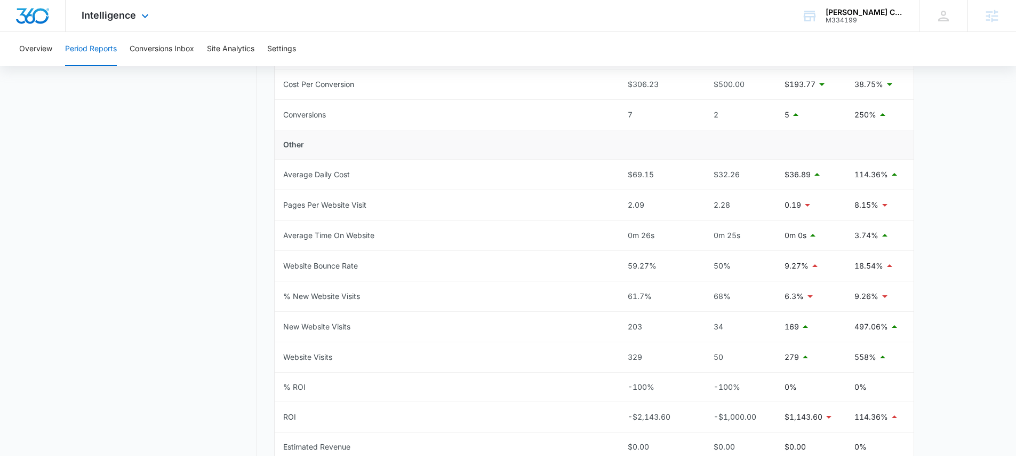
drag, startPoint x: 118, startPoint y: 34, endPoint x: 123, endPoint y: 24, distance: 11.2
click at [119, 33] on div "Overview Period Reports Conversions Inbox Site Analytics Settings" at bounding box center [508, 49] width 991 height 34
drag, startPoint x: 124, startPoint y: 24, endPoint x: 122, endPoint y: 49, distance: 24.7
click at [124, 24] on div "Intelligence Apps Reputation Websites Forms CRM Email Social Payments POS Conte…" at bounding box center [117, 15] width 102 height 31
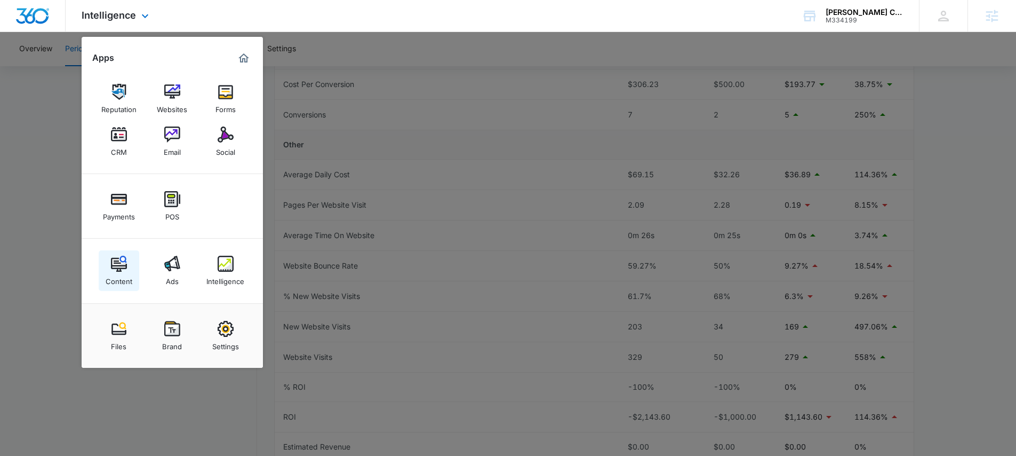
click at [115, 268] on img at bounding box center [119, 264] width 16 height 16
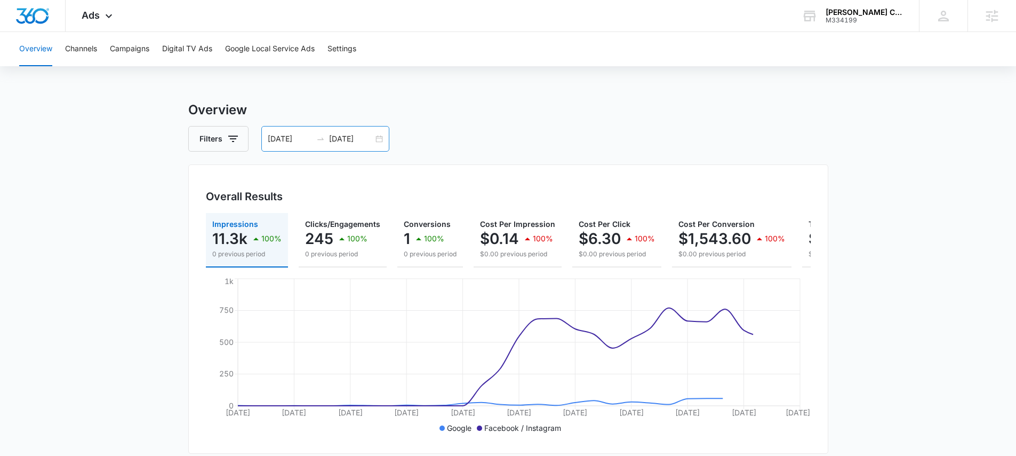
click at [336, 140] on input "[DATE]" at bounding box center [351, 139] width 44 height 12
type input "[DATE]"
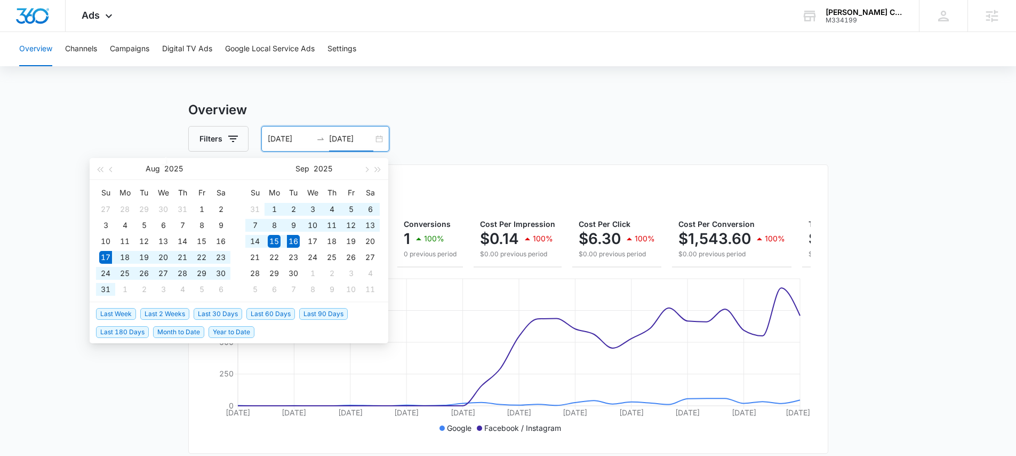
click at [220, 309] on span "Last 30 Days" at bounding box center [218, 314] width 49 height 12
type input "[DATE]"
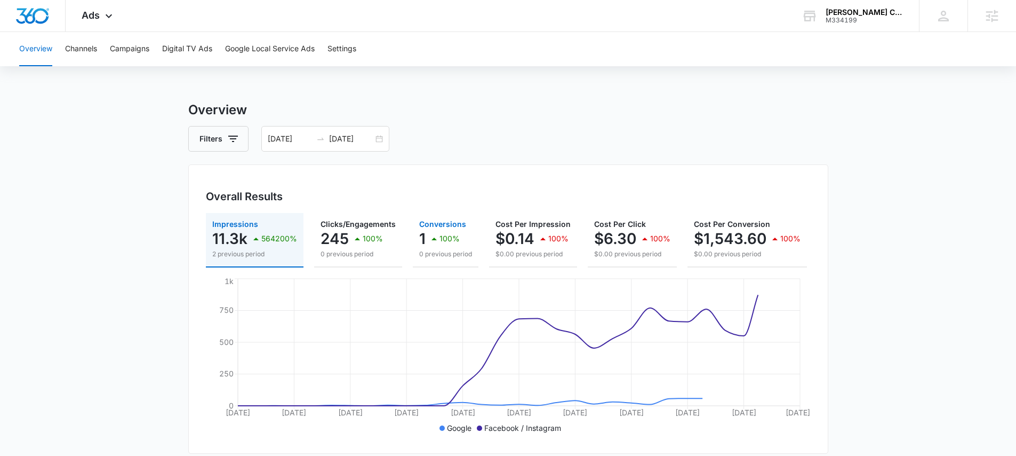
click at [428, 254] on p "0 previous period" at bounding box center [445, 254] width 53 height 10
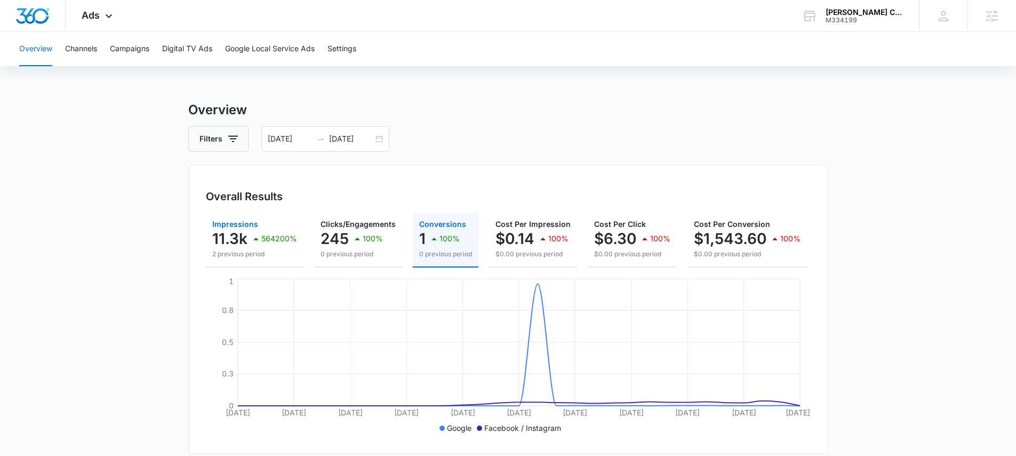
click at [267, 238] on p "564200%" at bounding box center [279, 238] width 36 height 7
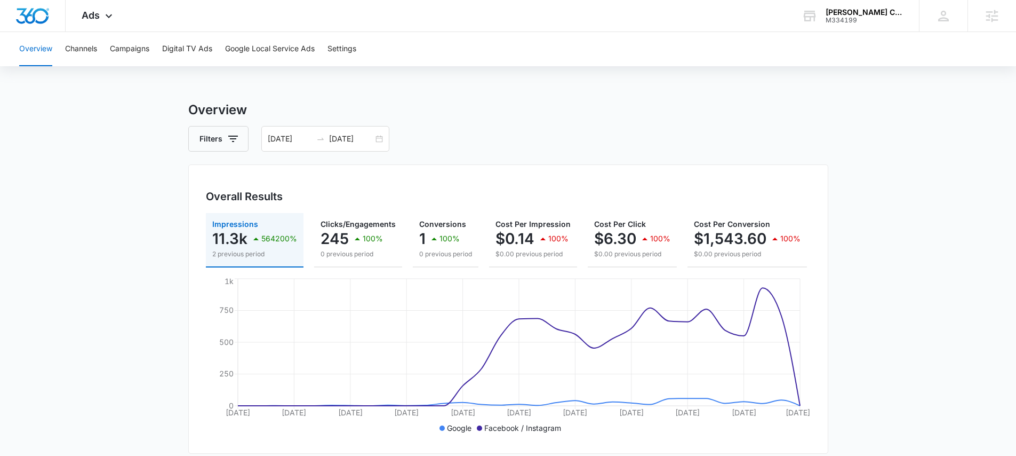
drag, startPoint x: 151, startPoint y: 76, endPoint x: 144, endPoint y: 67, distance: 11.4
click at [150, 75] on div "Overview Channels Campaigns Digital TV Ads Google Local Service Ads Settings Ov…" at bounding box center [508, 449] width 1016 height 834
click at [143, 57] on button "Campaigns" at bounding box center [129, 49] width 39 height 34
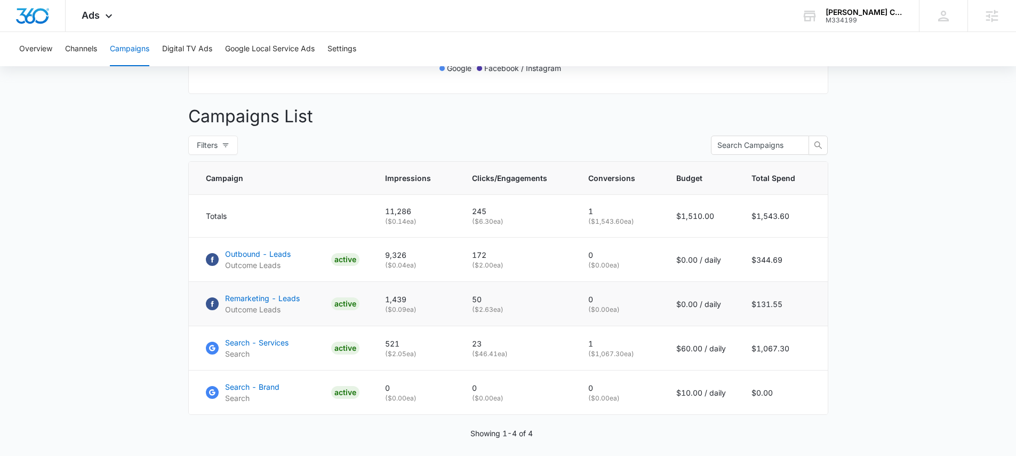
scroll to position [362, 0]
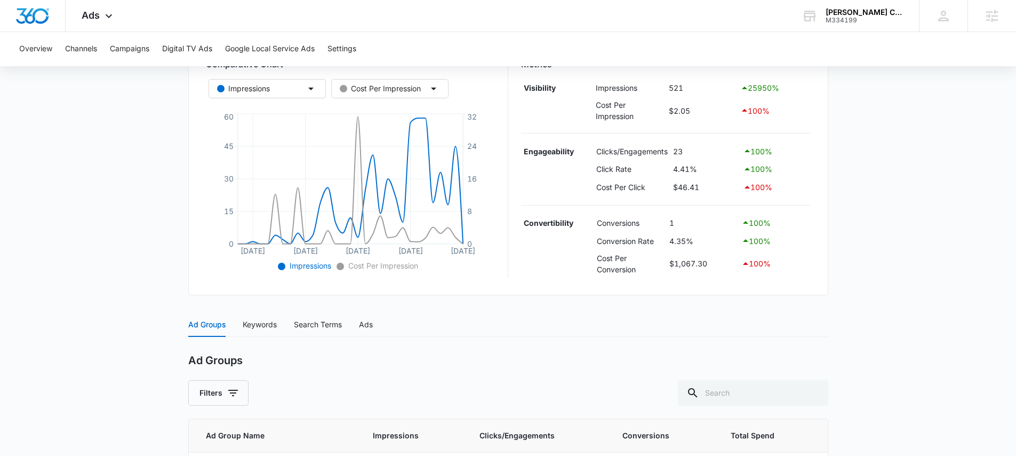
scroll to position [134, 0]
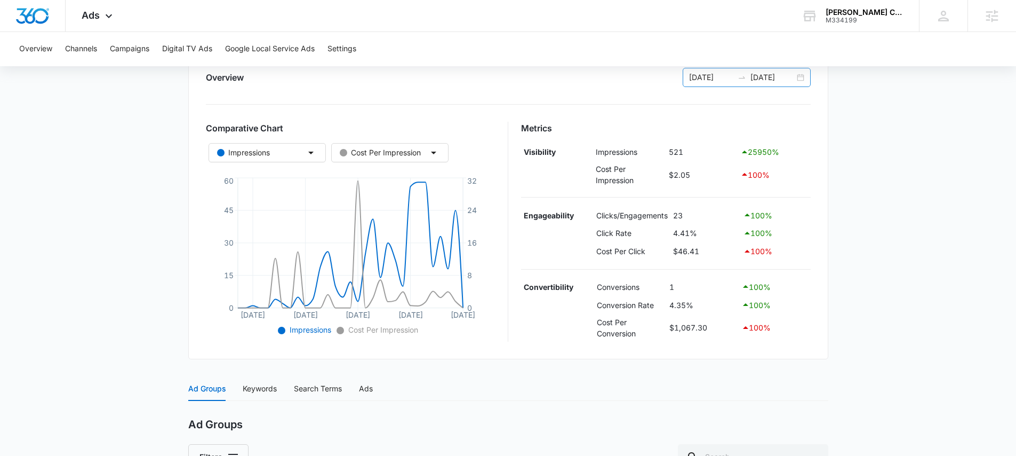
click at [725, 79] on input "[DATE]" at bounding box center [711, 77] width 44 height 12
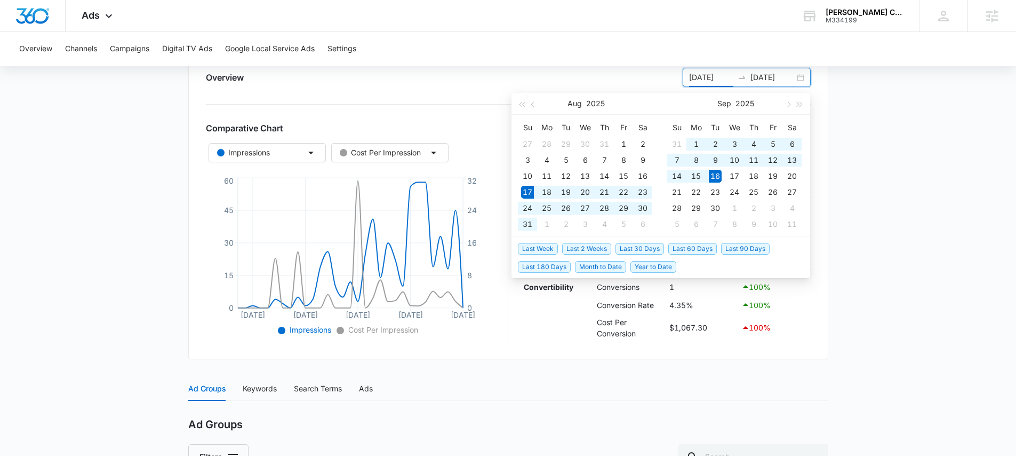
type input "[DATE]"
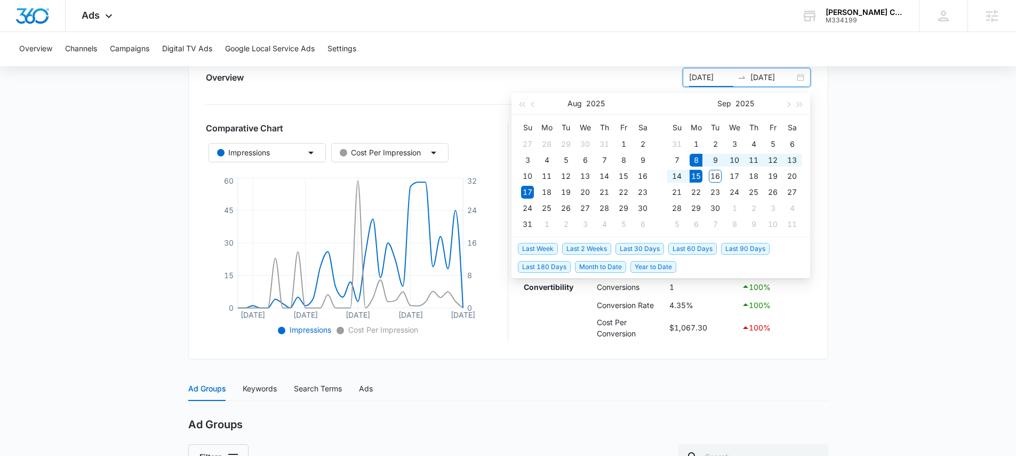
click at [546, 249] on span "Last Week" at bounding box center [538, 249] width 40 height 12
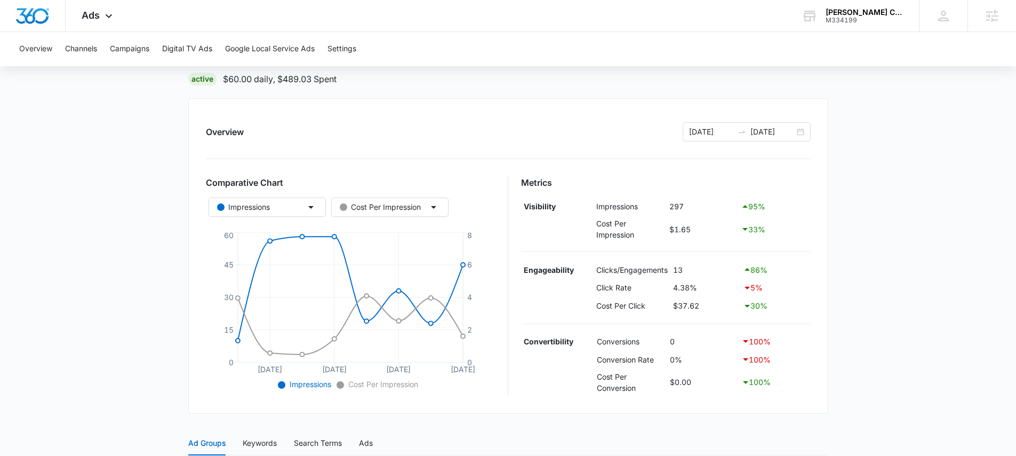
scroll to position [0, 0]
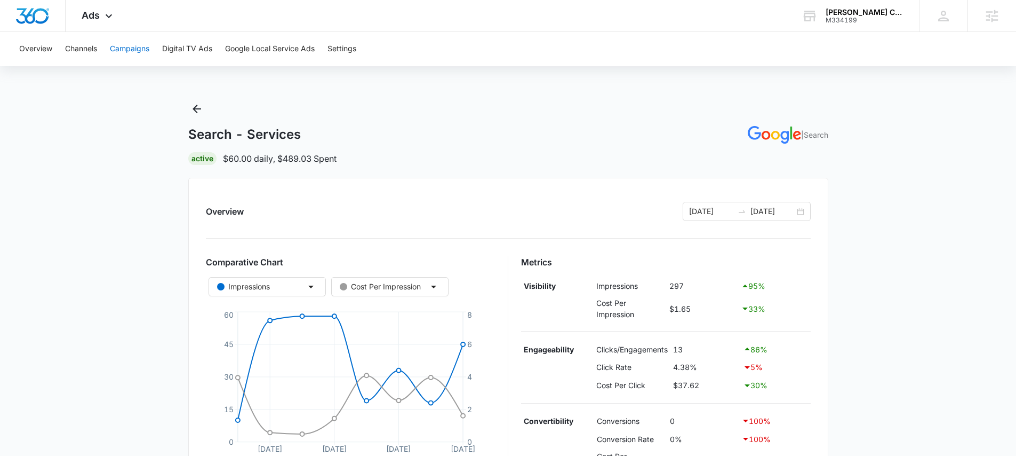
click at [135, 50] on button "Campaigns" at bounding box center [129, 49] width 39 height 34
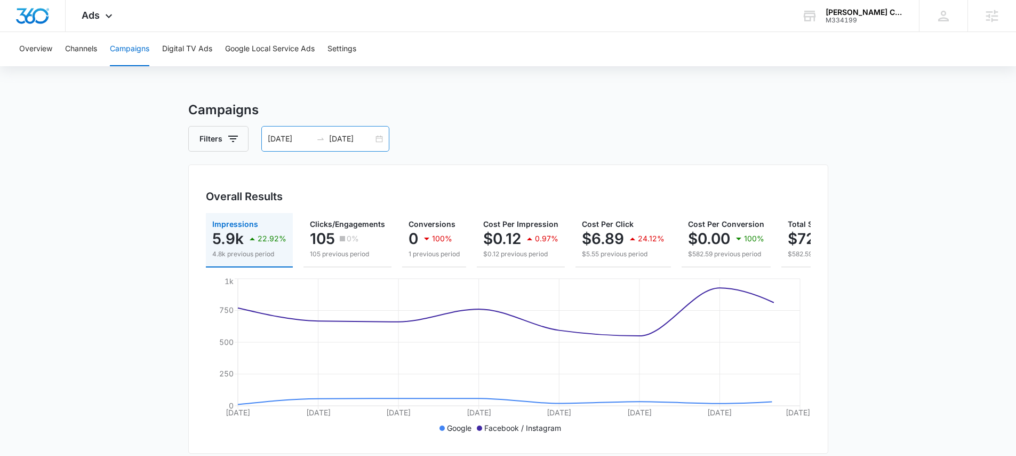
click at [316, 140] on icon "swap-right" at bounding box center [320, 138] width 9 height 9
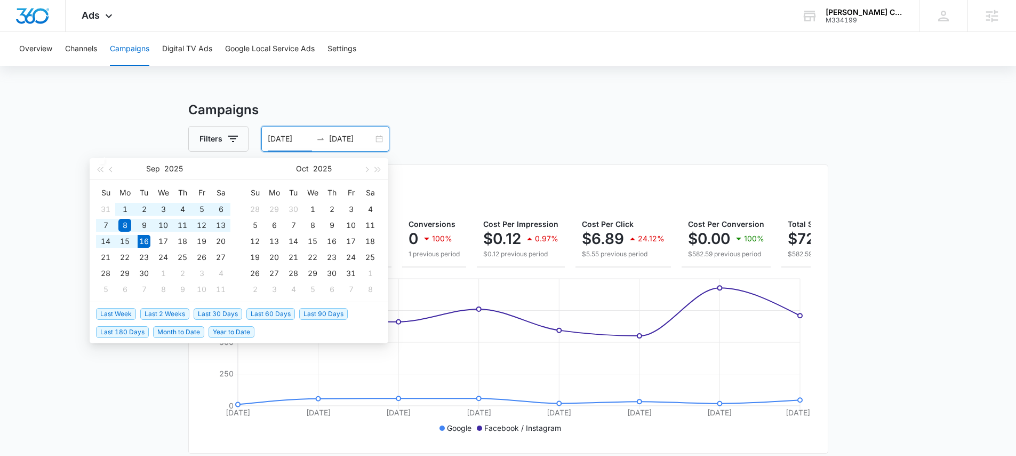
click at [227, 313] on span "Last 30 Days" at bounding box center [218, 314] width 49 height 12
type input "[DATE]"
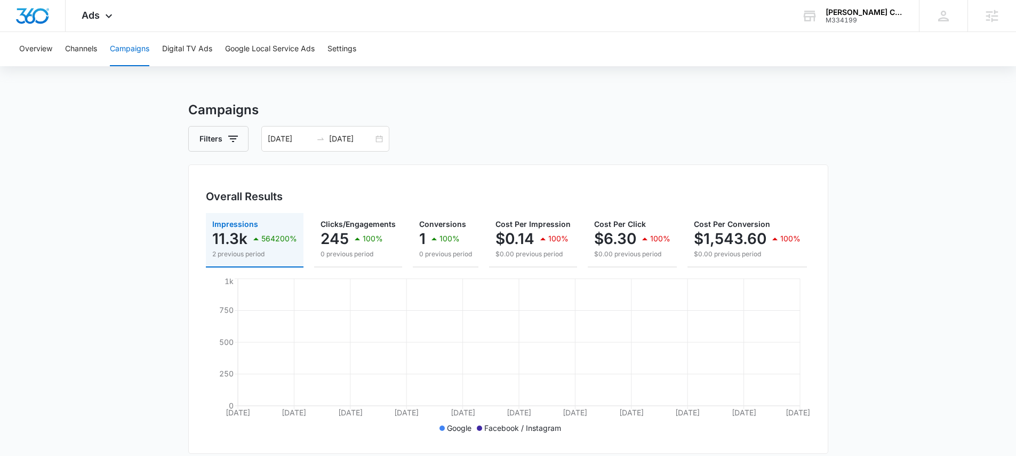
click at [447, 138] on div "Filters [DATE] [DATE]" at bounding box center [508, 139] width 640 height 26
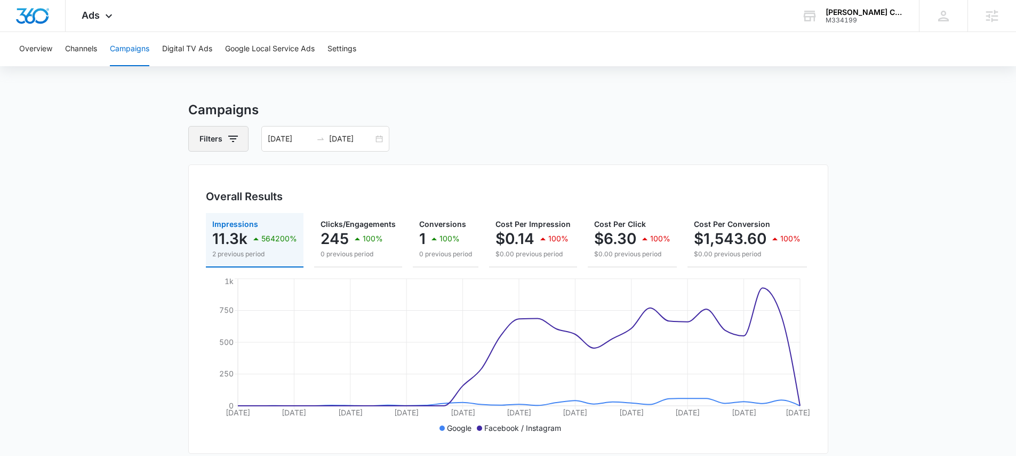
click at [239, 146] on button "Filters" at bounding box center [218, 139] width 60 height 26
click at [253, 179] on div "Channel" at bounding box center [263, 177] width 123 height 17
click at [323, 178] on button "Show Channel filters" at bounding box center [315, 177] width 17 height 17
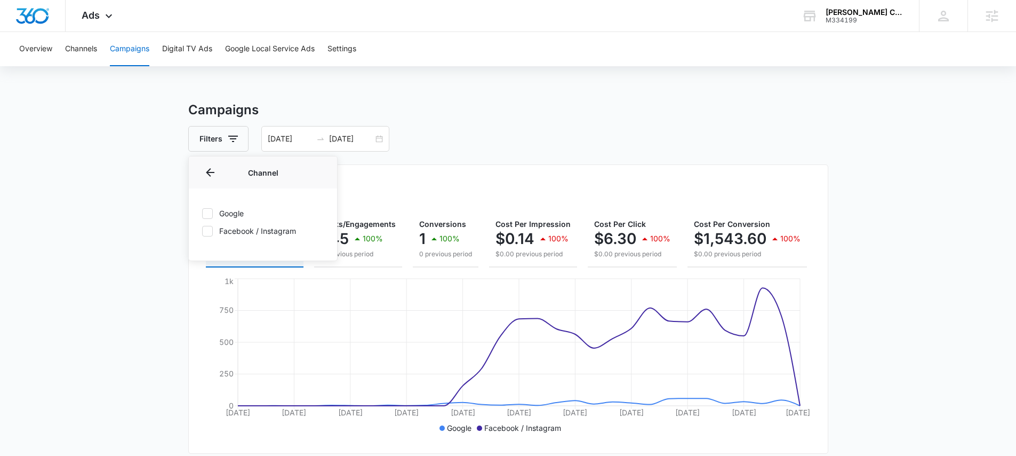
click at [237, 210] on label "Google" at bounding box center [263, 213] width 123 height 11
click at [202, 213] on input "Google" at bounding box center [202, 213] width 1 height 1
checkbox input "true"
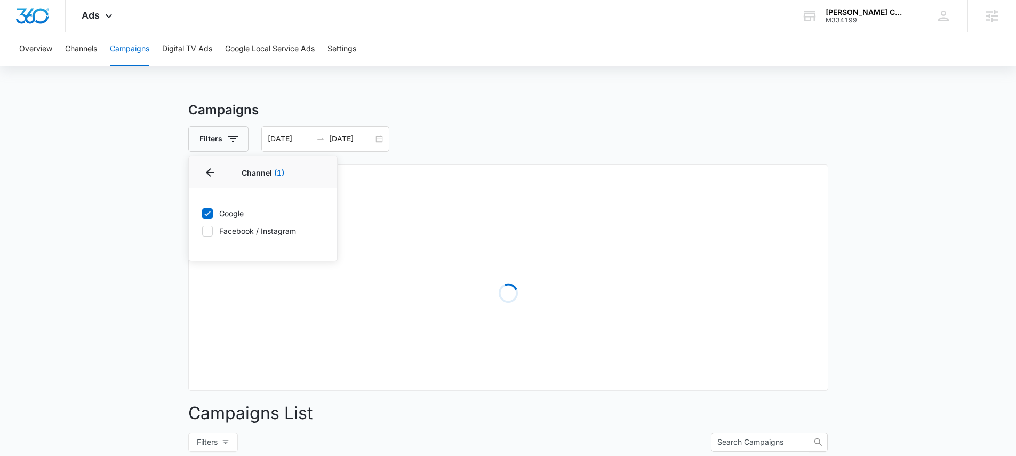
click at [423, 140] on div "Filters Channel 1 Channel (1) Google Facebook / Instagram Type Clear All [DATE]…" at bounding box center [508, 139] width 640 height 26
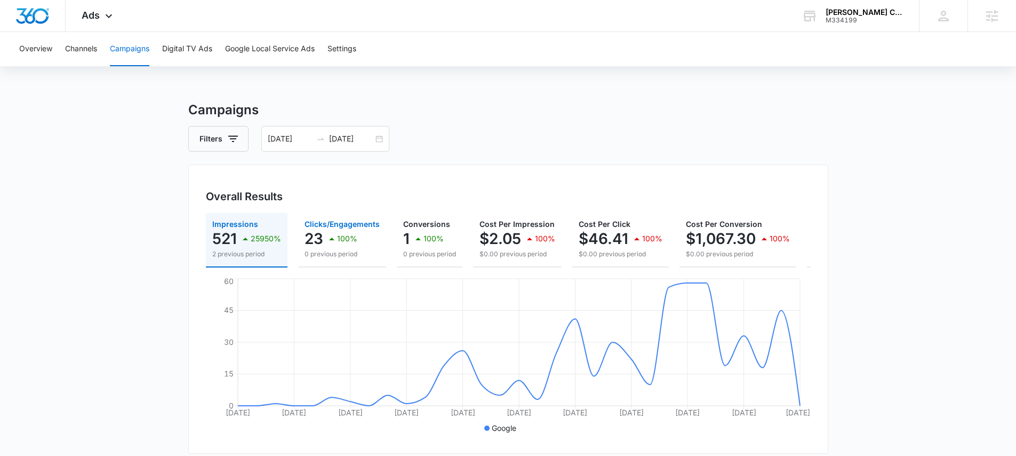
click at [329, 264] on button "Clicks/Engagements 23 100% 0 previous period" at bounding box center [342, 240] width 88 height 54
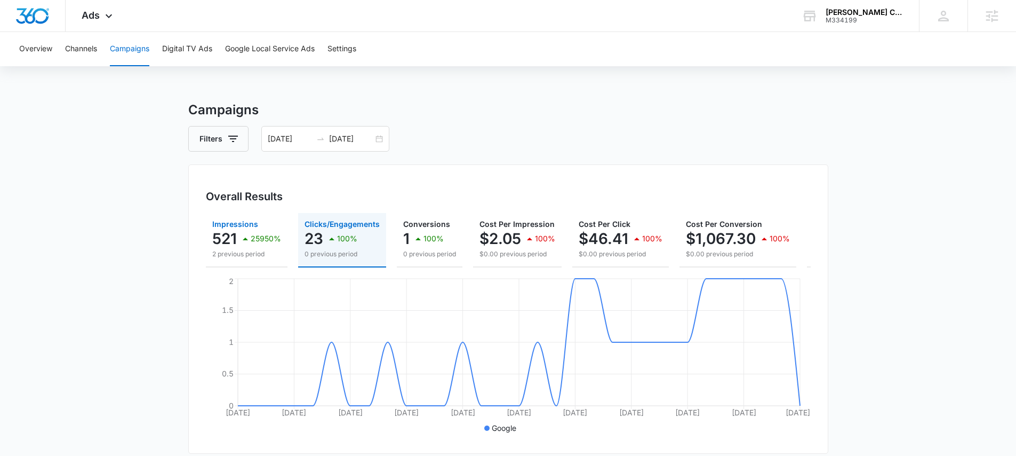
click at [261, 242] on p "25950%" at bounding box center [266, 238] width 30 height 7
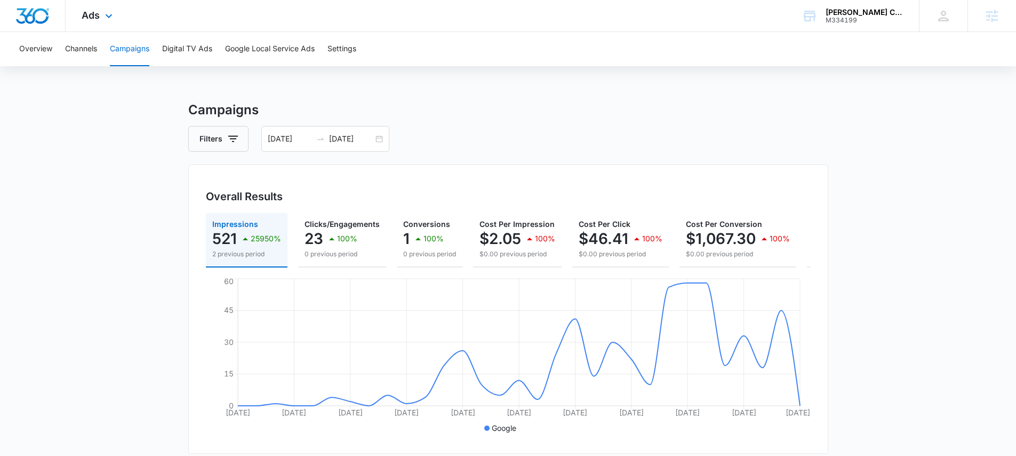
click at [94, 23] on div "Ads Apps Reputation Websites Forms CRM Email Social Payments POS Content Ads In…" at bounding box center [99, 15] width 66 height 31
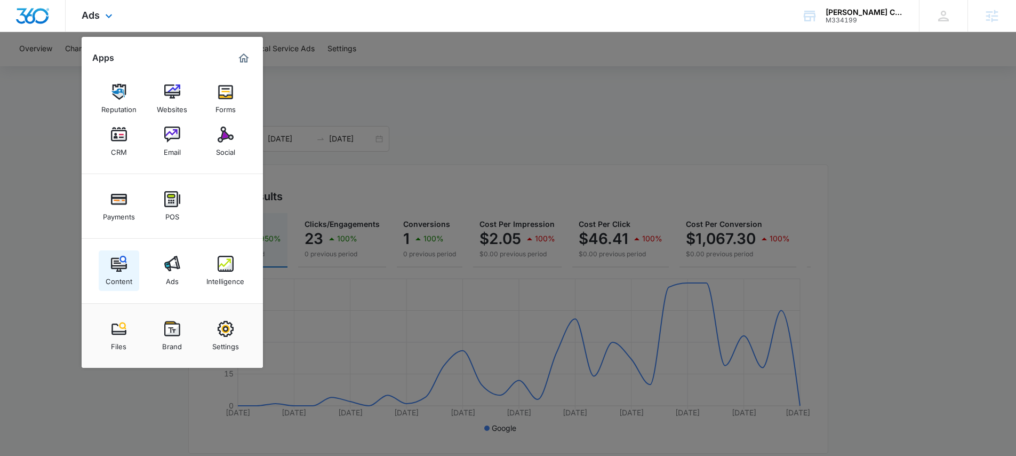
click at [108, 276] on div "Content" at bounding box center [119, 279] width 27 height 14
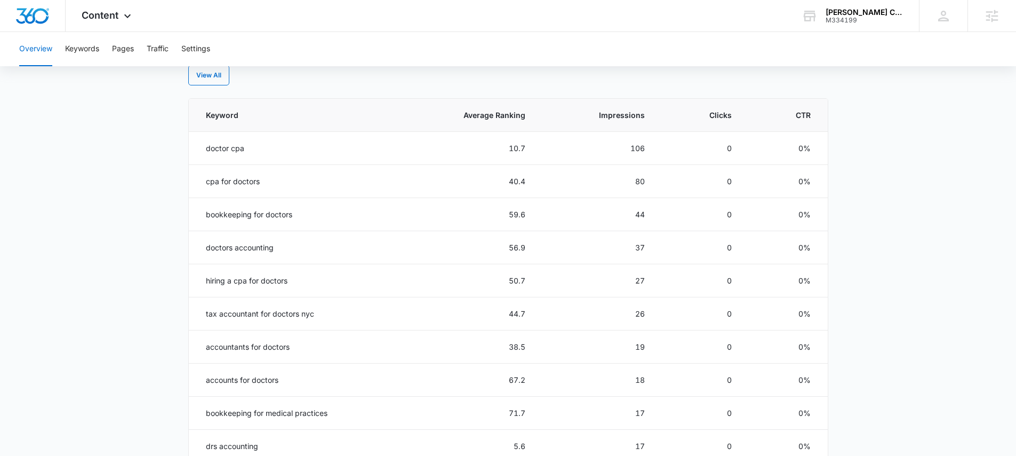
scroll to position [471, 0]
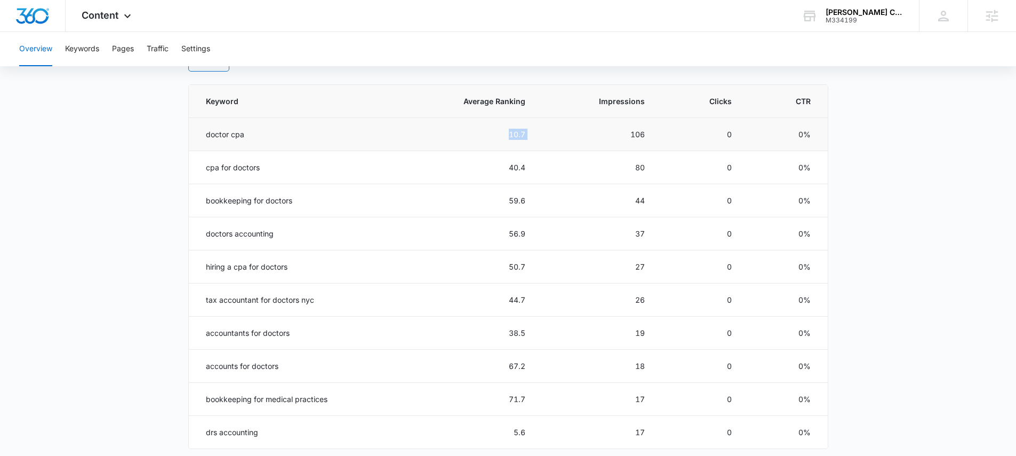
drag, startPoint x: 510, startPoint y: 130, endPoint x: 487, endPoint y: 130, distance: 23.5
click at [487, 130] on tr "doctor cpa 10.7 106 0 0%" at bounding box center [508, 134] width 639 height 33
drag, startPoint x: 536, startPoint y: 173, endPoint x: 492, endPoint y: 173, distance: 44.3
click at [492, 173] on tr "cpa for doctors 40.4 80 0 0%" at bounding box center [508, 167] width 639 height 33
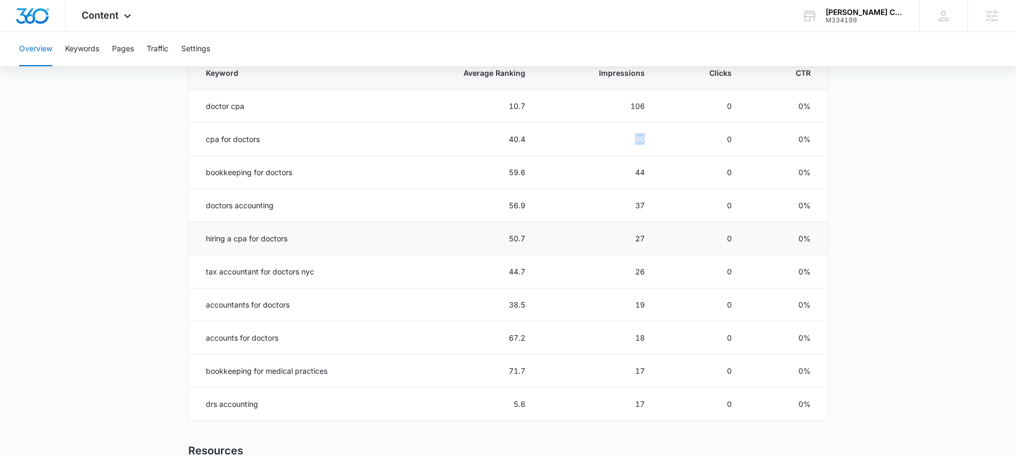
scroll to position [545, 0]
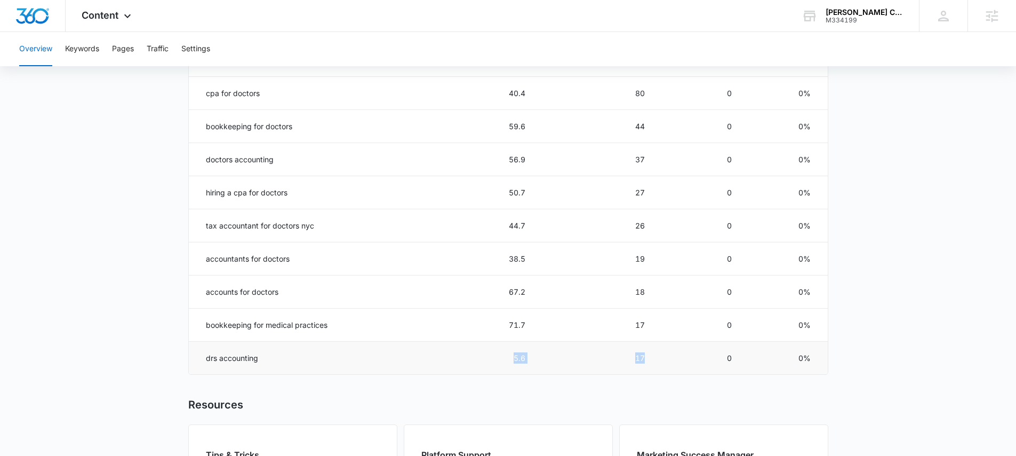
drag, startPoint x: 534, startPoint y: 362, endPoint x: 512, endPoint y: 362, distance: 21.9
click at [513, 362] on tr "drs accounting 5.6 17 0 0%" at bounding box center [508, 357] width 639 height 33
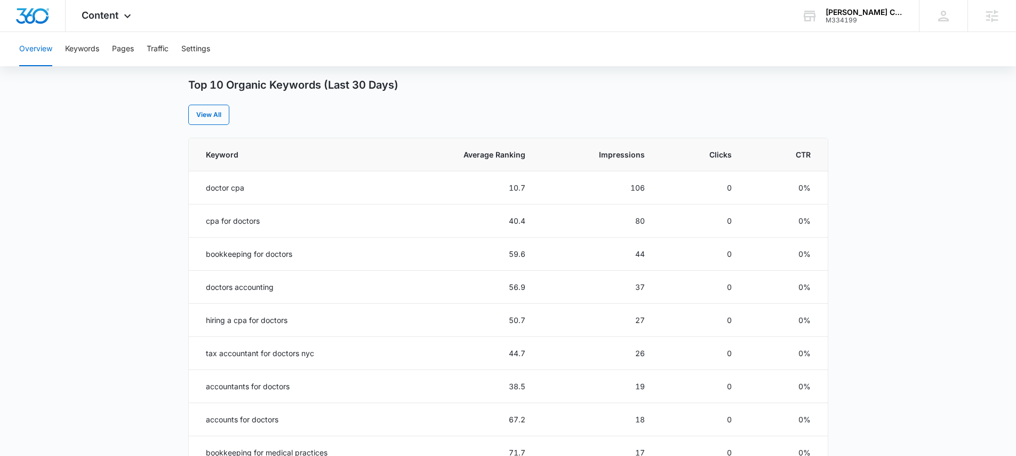
scroll to position [334, 0]
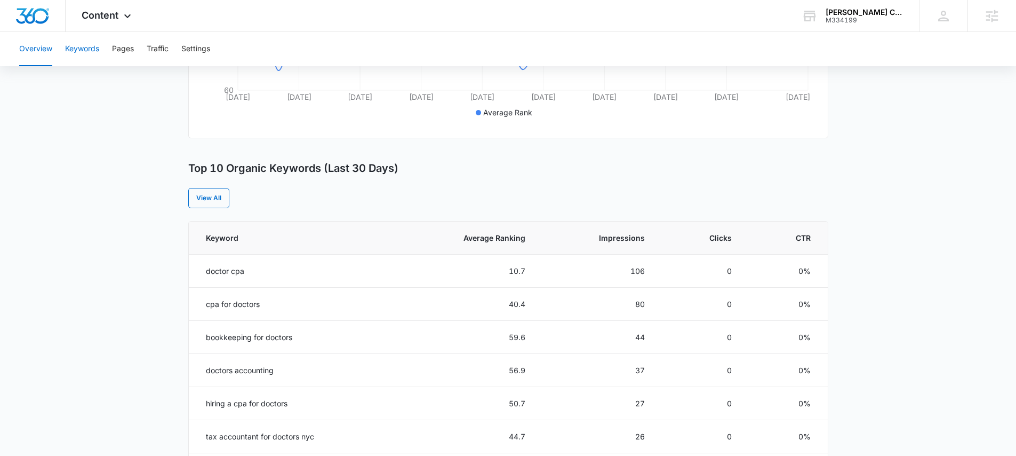
click at [84, 53] on button "Keywords" at bounding box center [82, 49] width 34 height 34
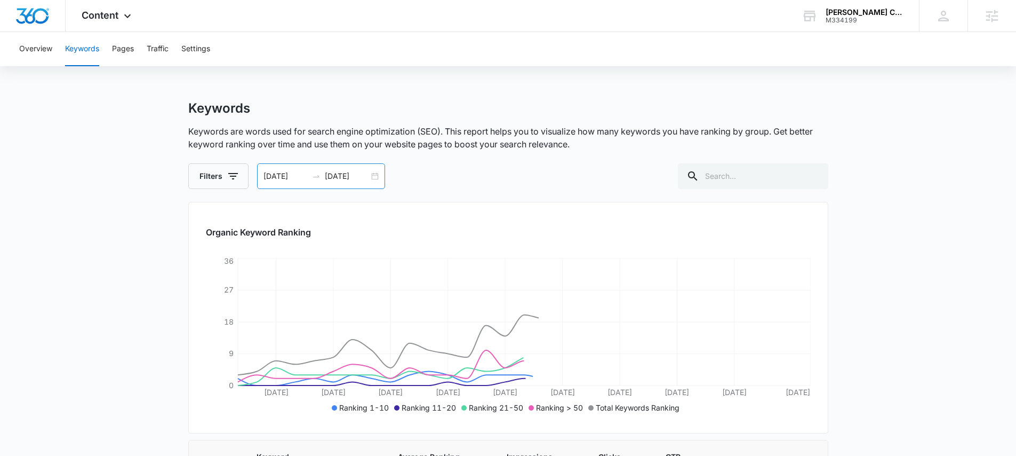
click at [312, 174] on icon "swap-right" at bounding box center [316, 176] width 9 height 9
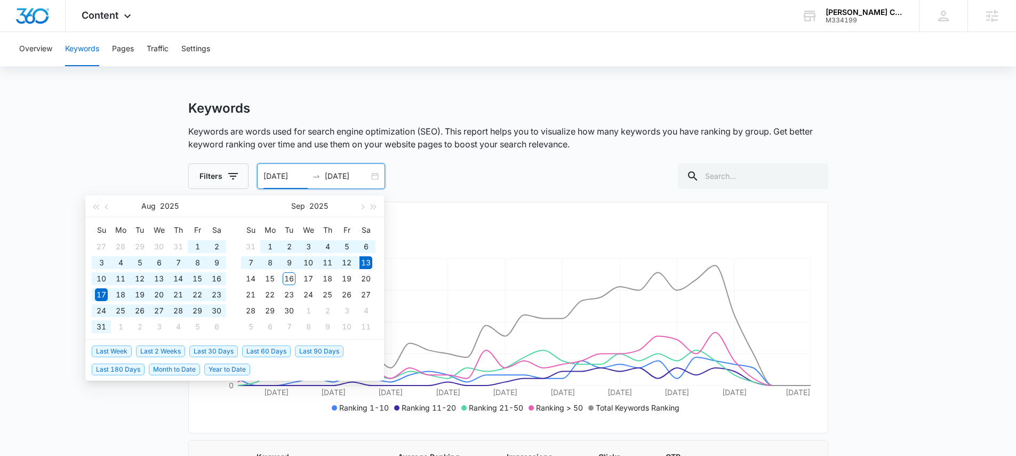
click at [281, 349] on span "Last 60 Days" at bounding box center [266, 351] width 49 height 12
type input "[DATE]"
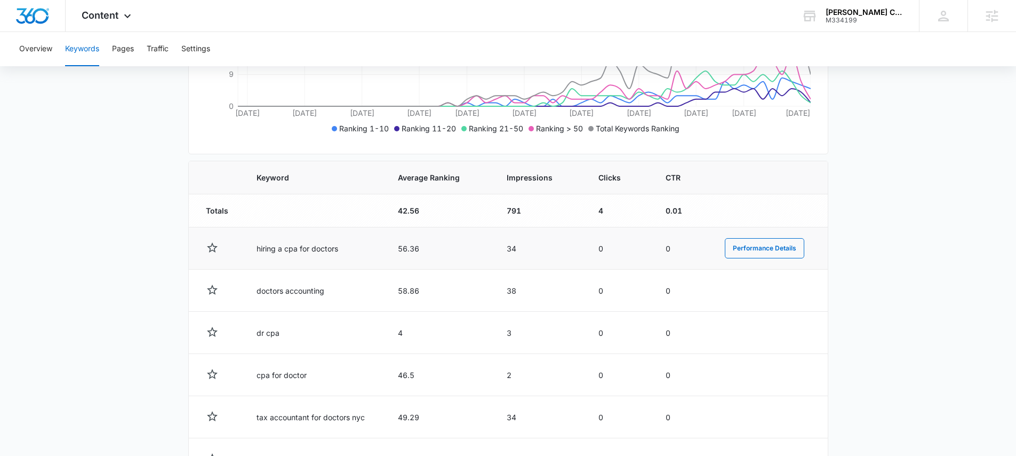
scroll to position [280, 0]
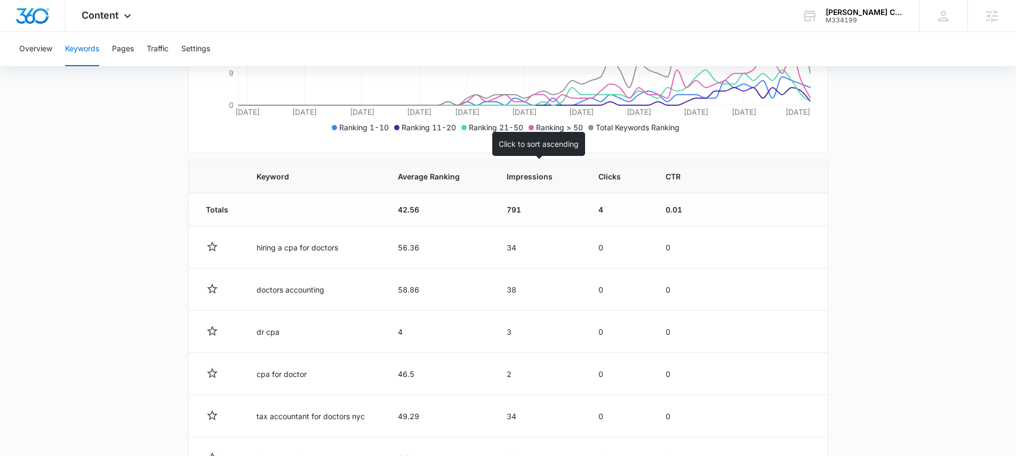
click at [546, 180] on span "Impressions" at bounding box center [532, 176] width 51 height 11
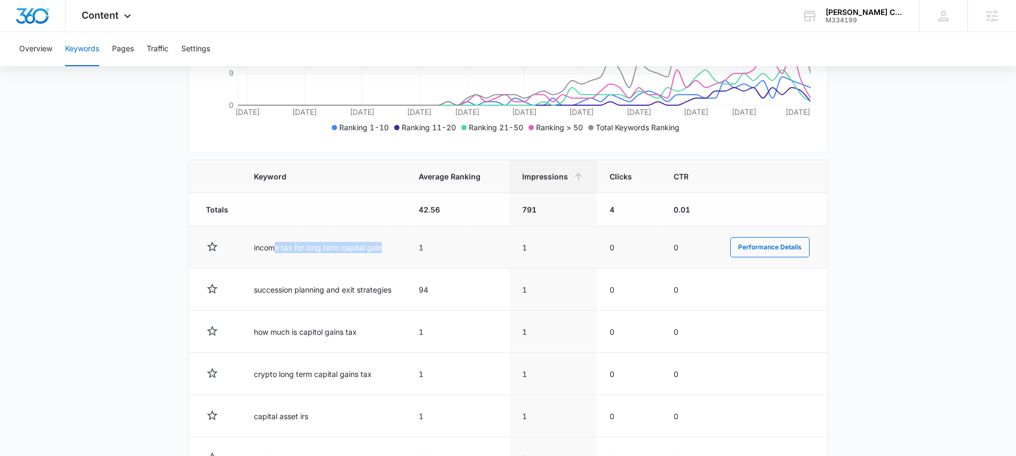
drag, startPoint x: 393, startPoint y: 250, endPoint x: 276, endPoint y: 249, distance: 117.4
click at [276, 249] on td "income tax for long term capital gain" at bounding box center [323, 247] width 164 height 42
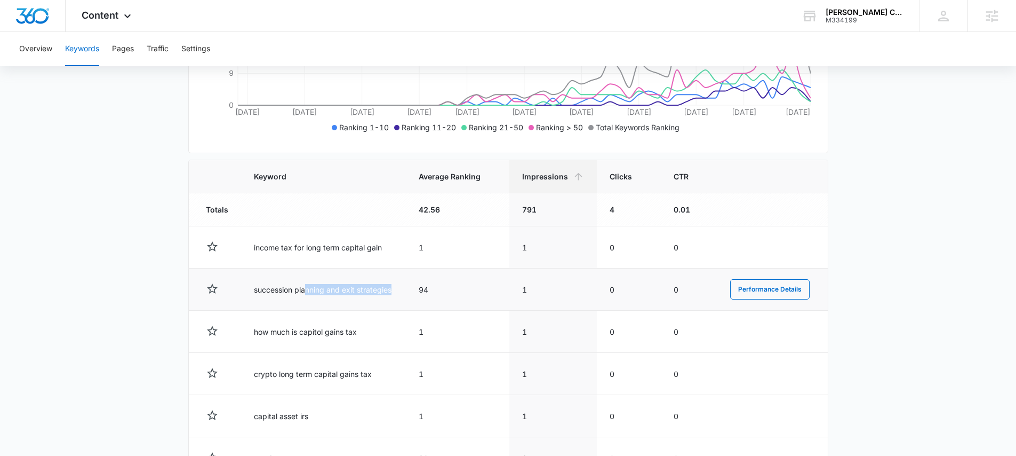
drag, startPoint x: 400, startPoint y: 292, endPoint x: 305, endPoint y: 289, distance: 95.5
click at [305, 289] on td "succession planning and exit strategies" at bounding box center [323, 289] width 164 height 42
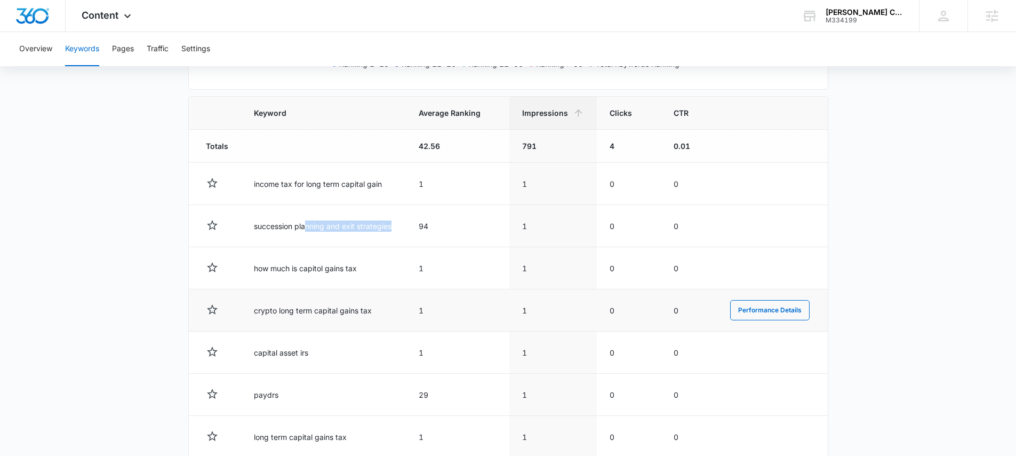
scroll to position [346, 0]
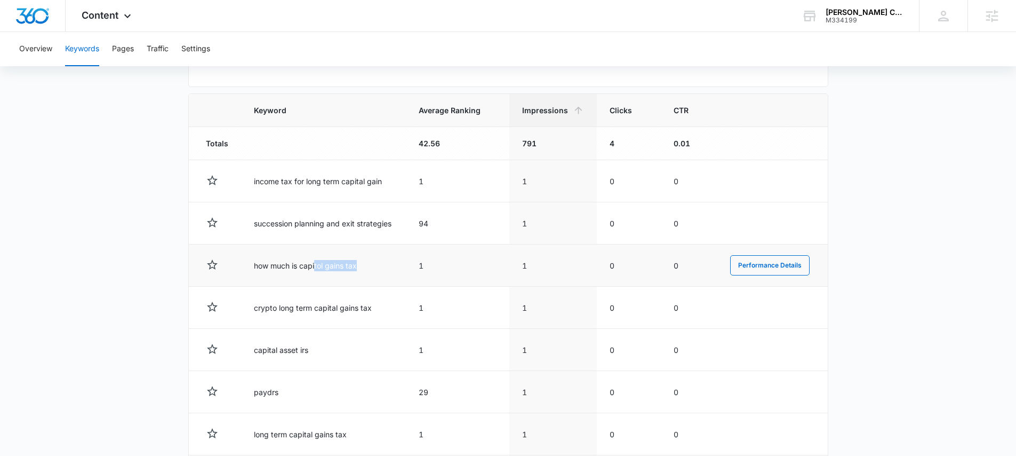
drag, startPoint x: 308, startPoint y: 267, endPoint x: 319, endPoint y: 267, distance: 11.2
click at [305, 267] on td "how much is capitol gains tax" at bounding box center [323, 265] width 164 height 42
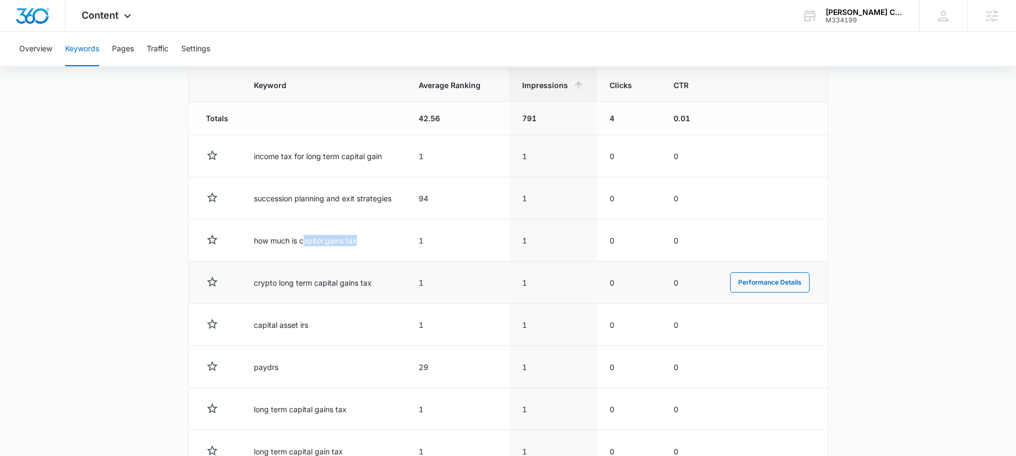
scroll to position [382, 0]
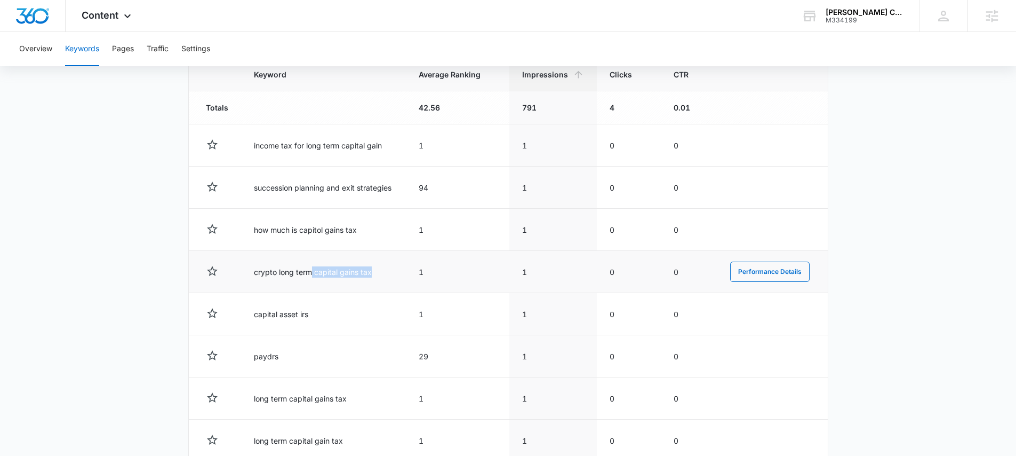
click at [312, 271] on td "crypto long term capital gains tax" at bounding box center [323, 272] width 164 height 42
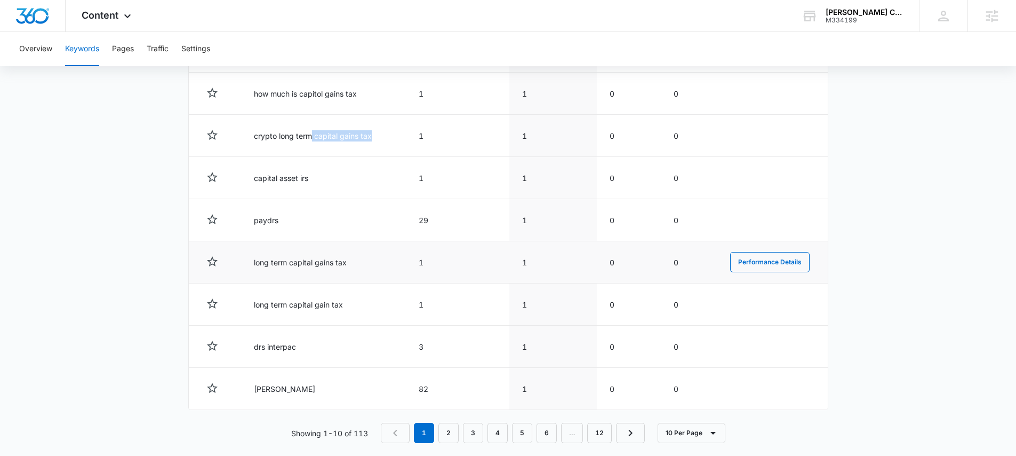
scroll to position [531, 0]
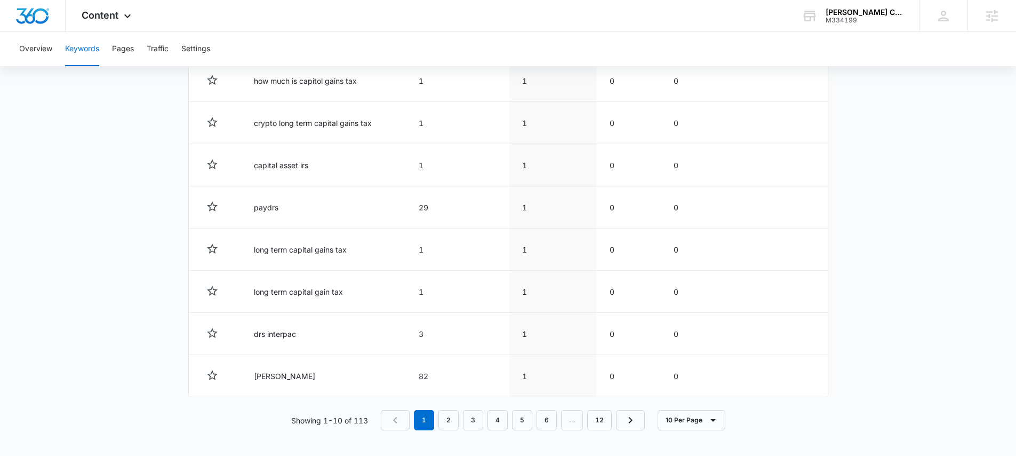
click at [55, 55] on div "Overview Keywords Pages Traffic Settings" at bounding box center [508, 49] width 991 height 34
click at [43, 55] on button "Overview" at bounding box center [35, 49] width 33 height 34
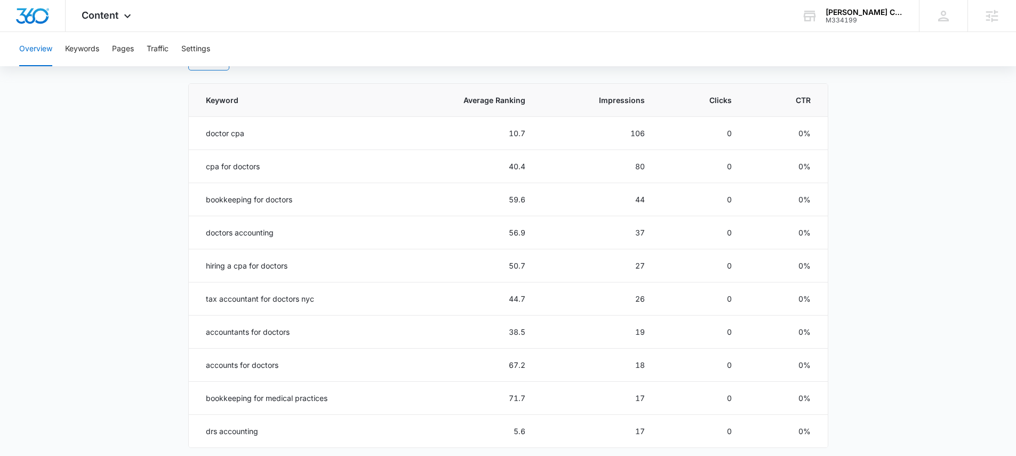
scroll to position [487, 0]
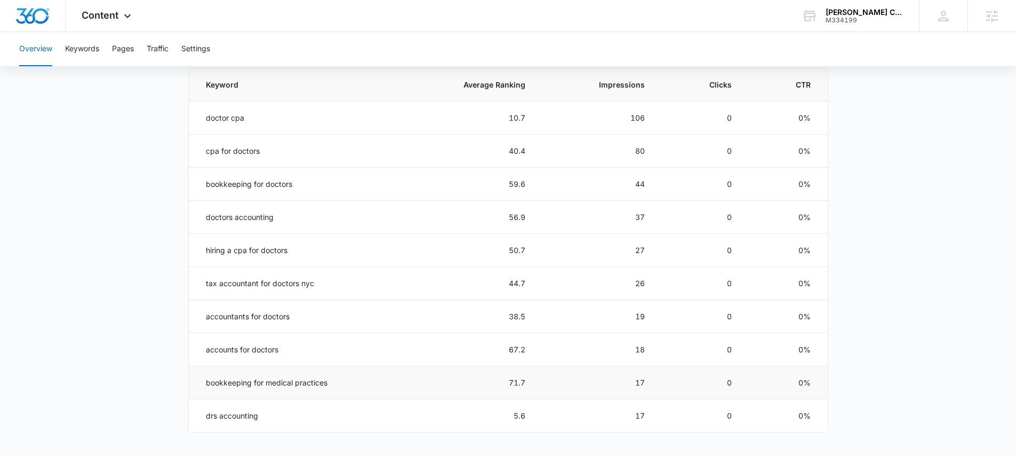
click at [273, 380] on td "bookkeeping for medical practices" at bounding box center [293, 382] width 208 height 33
copy td "bookkeeping for medical practices"
click at [246, 121] on td "doctor cpa" at bounding box center [293, 117] width 208 height 33
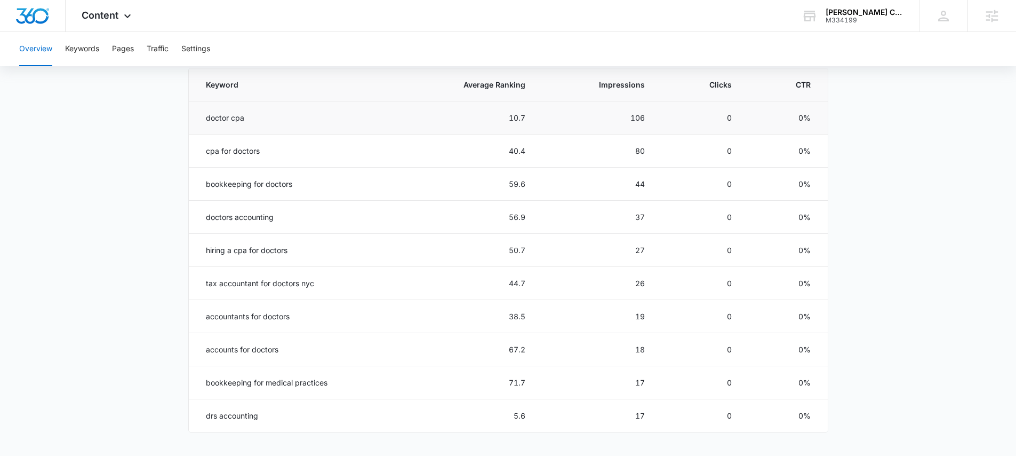
click at [246, 121] on td "doctor cpa" at bounding box center [293, 117] width 208 height 33
click at [243, 118] on td "doctor cpa" at bounding box center [293, 117] width 208 height 33
click at [118, 11] on span "Content" at bounding box center [100, 15] width 37 height 11
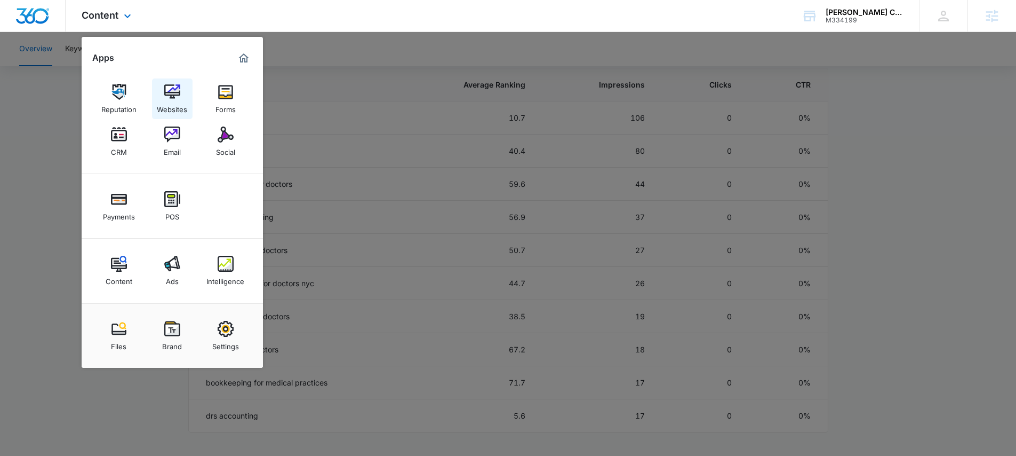
click at [171, 103] on div "Websites" at bounding box center [172, 107] width 30 height 14
